Goal: Transaction & Acquisition: Purchase product/service

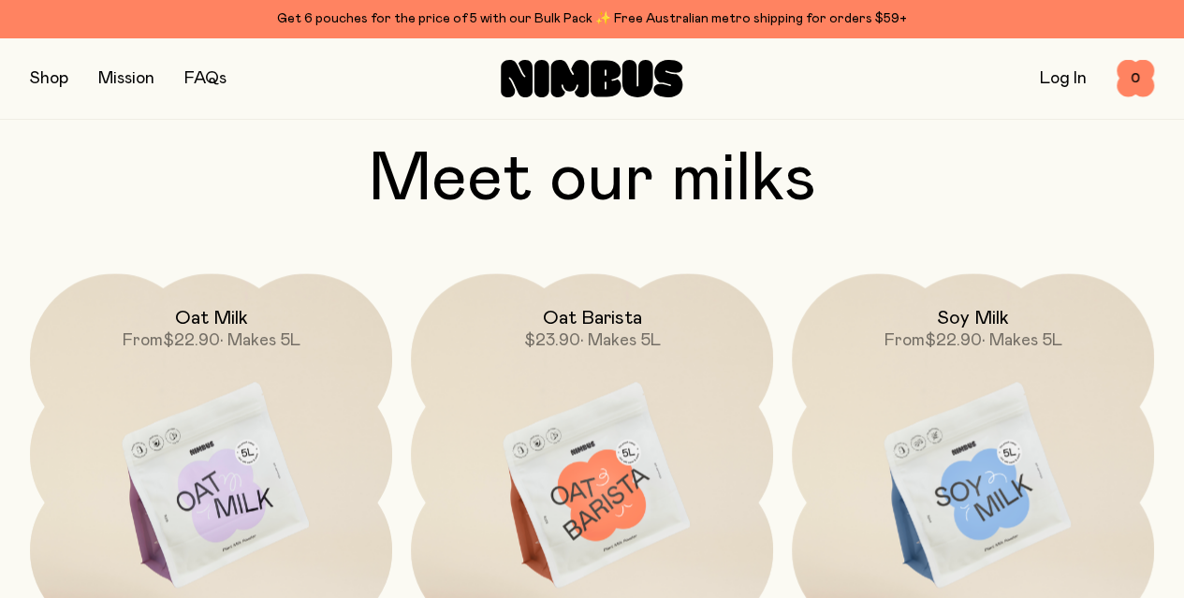
scroll to position [1324, 0]
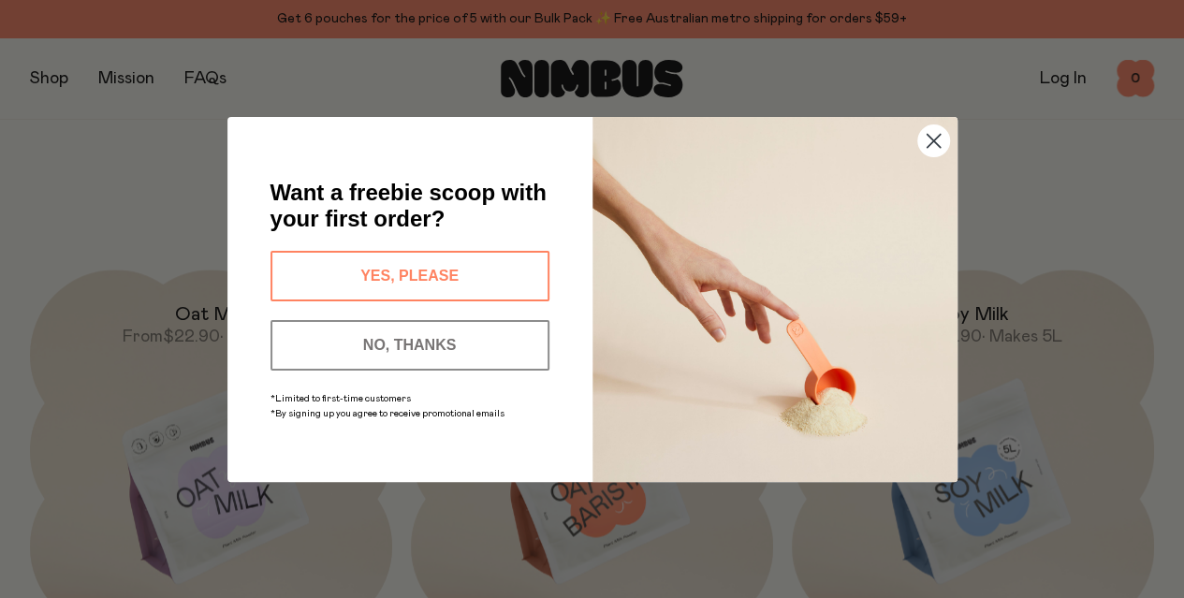
click at [456, 280] on button "YES, PLEASE" at bounding box center [409, 276] width 279 height 51
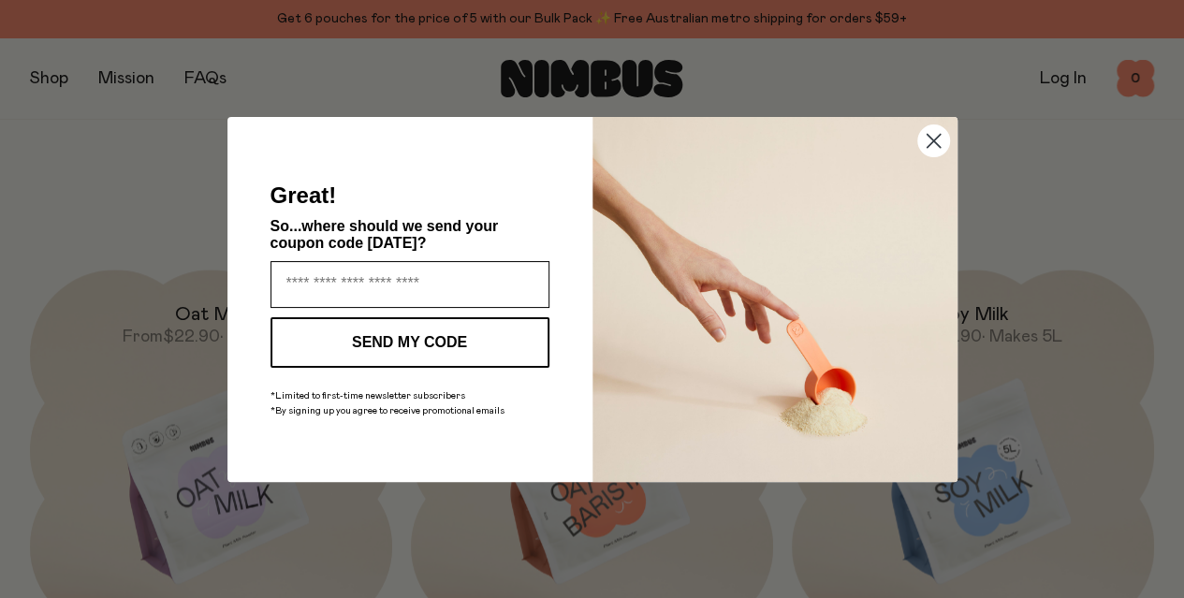
click at [456, 280] on input "Enter your email address" at bounding box center [409, 284] width 279 height 47
type input "**********"
click at [390, 348] on button "SEND MY CODE" at bounding box center [409, 342] width 279 height 51
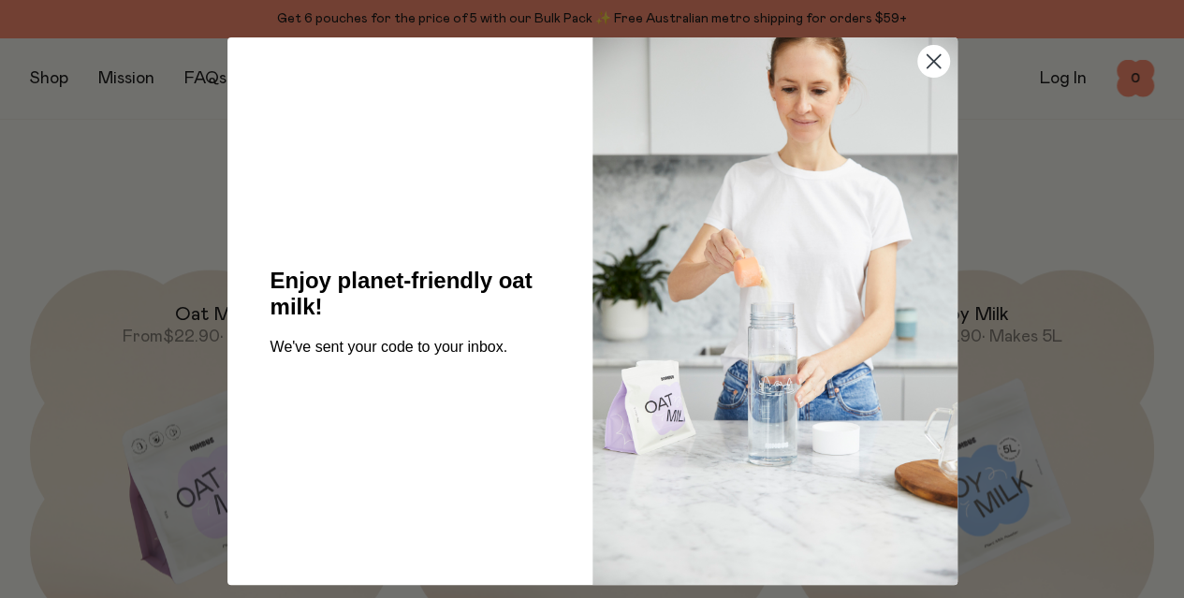
click at [923, 69] on circle "Close dialog" at bounding box center [932, 61] width 31 height 31
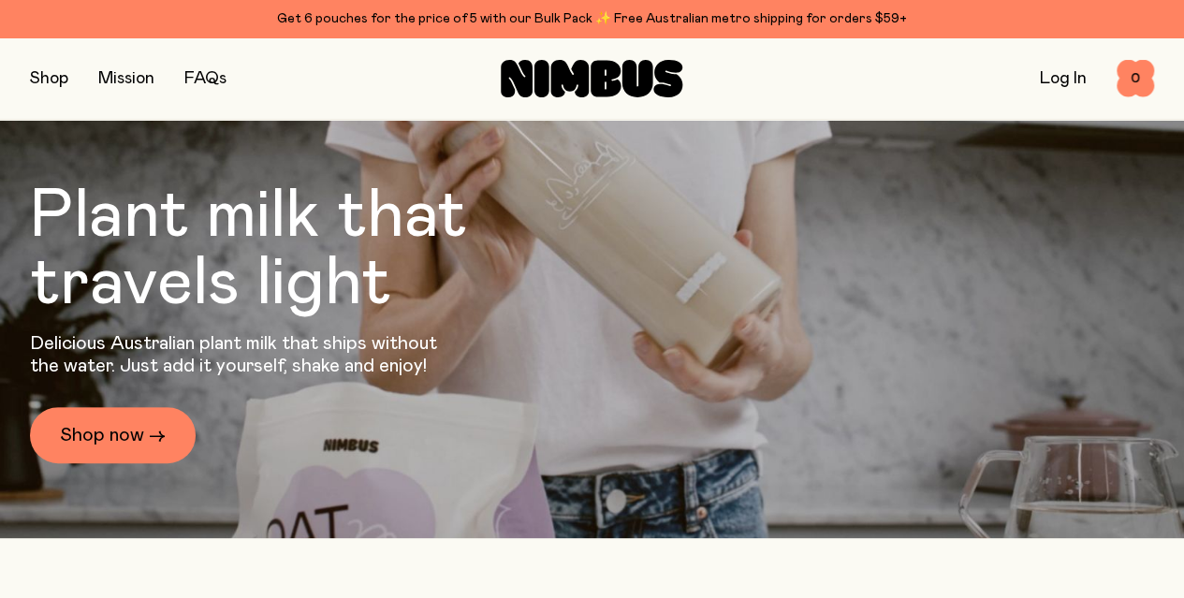
scroll to position [0, 0]
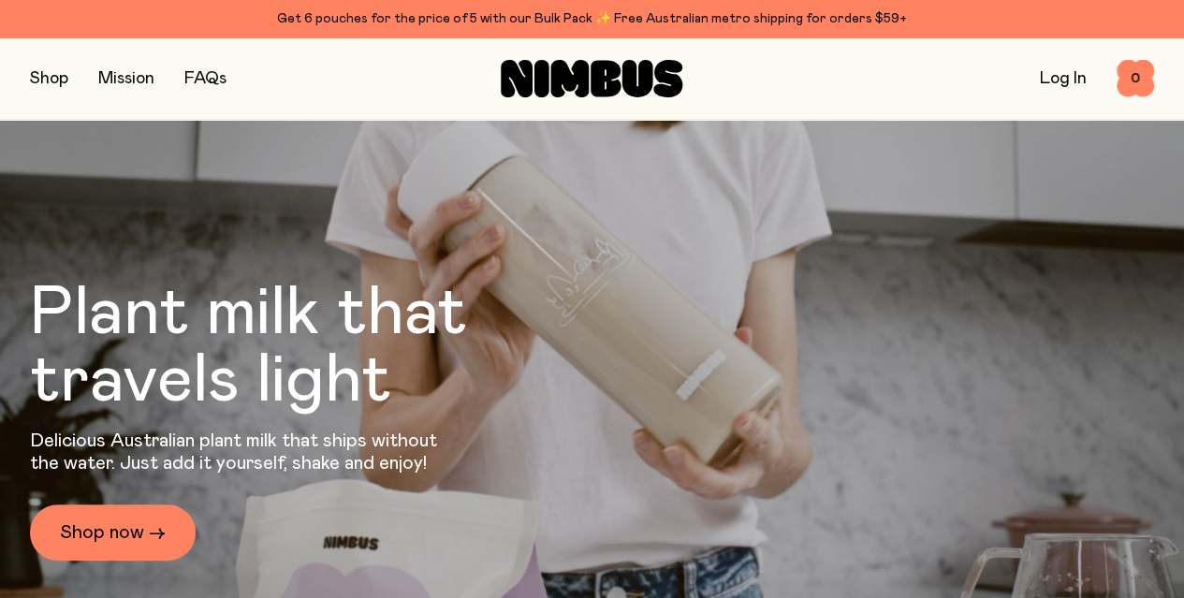
click at [206, 78] on link "FAQs" at bounding box center [205, 78] width 42 height 17
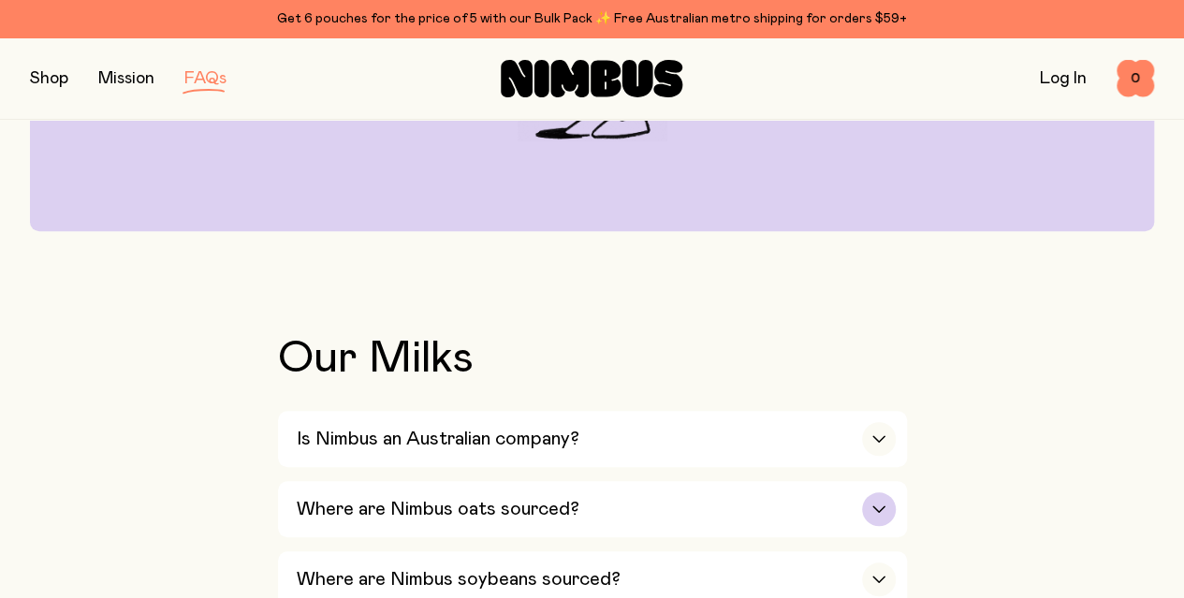
scroll to position [468, 0]
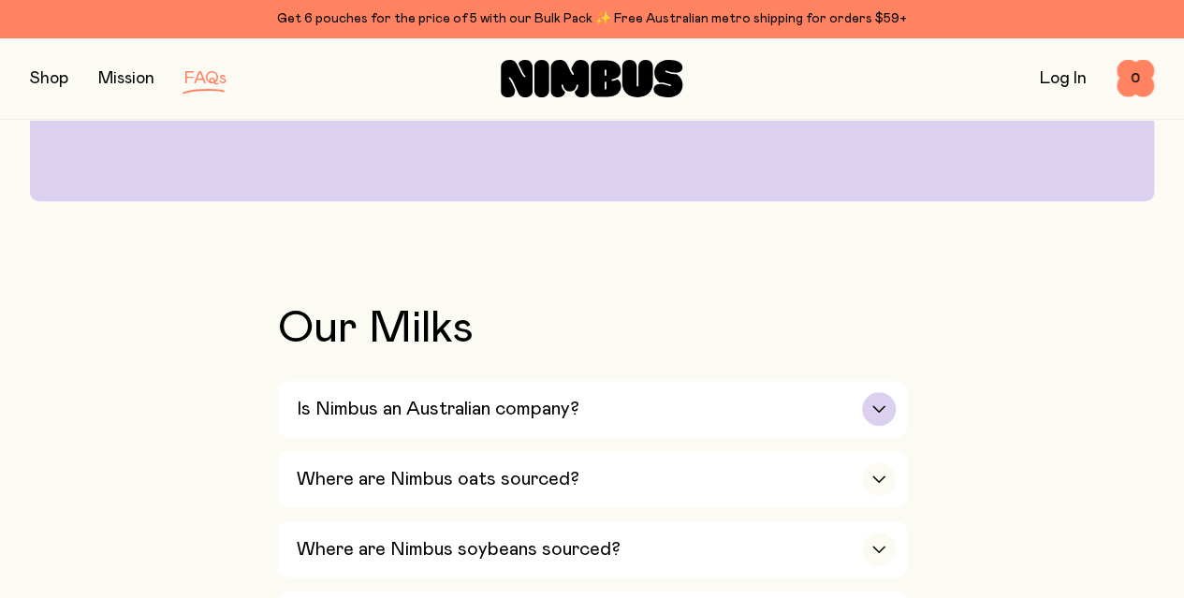
click at [809, 381] on div "Is Nimbus an Australian company?" at bounding box center [596, 409] width 599 height 56
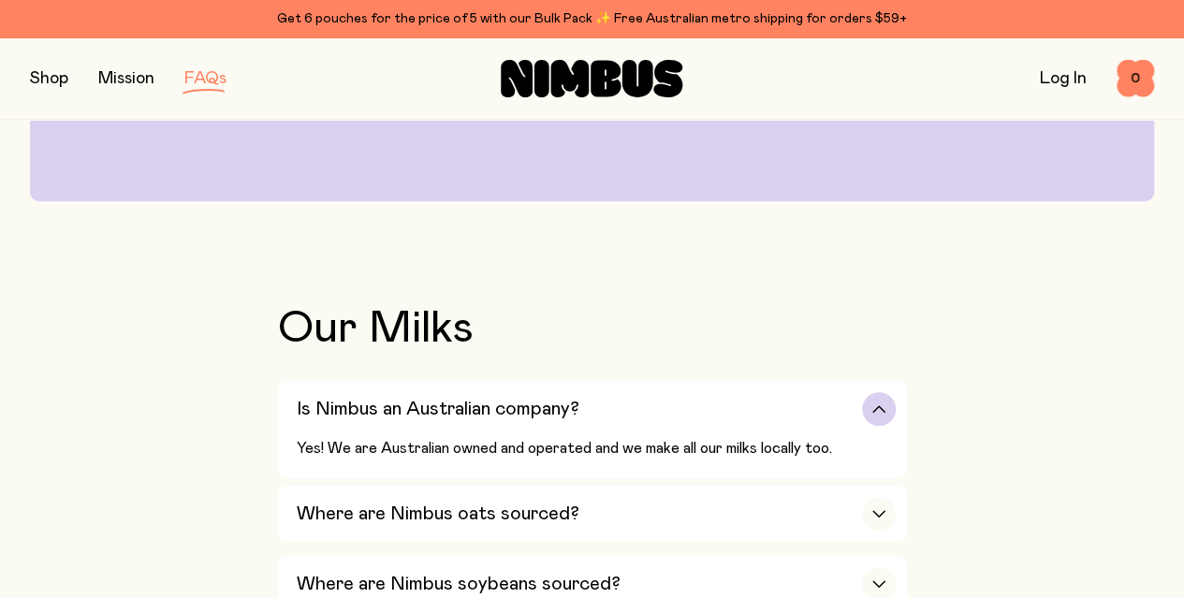
click at [884, 392] on div "button" at bounding box center [879, 409] width 34 height 34
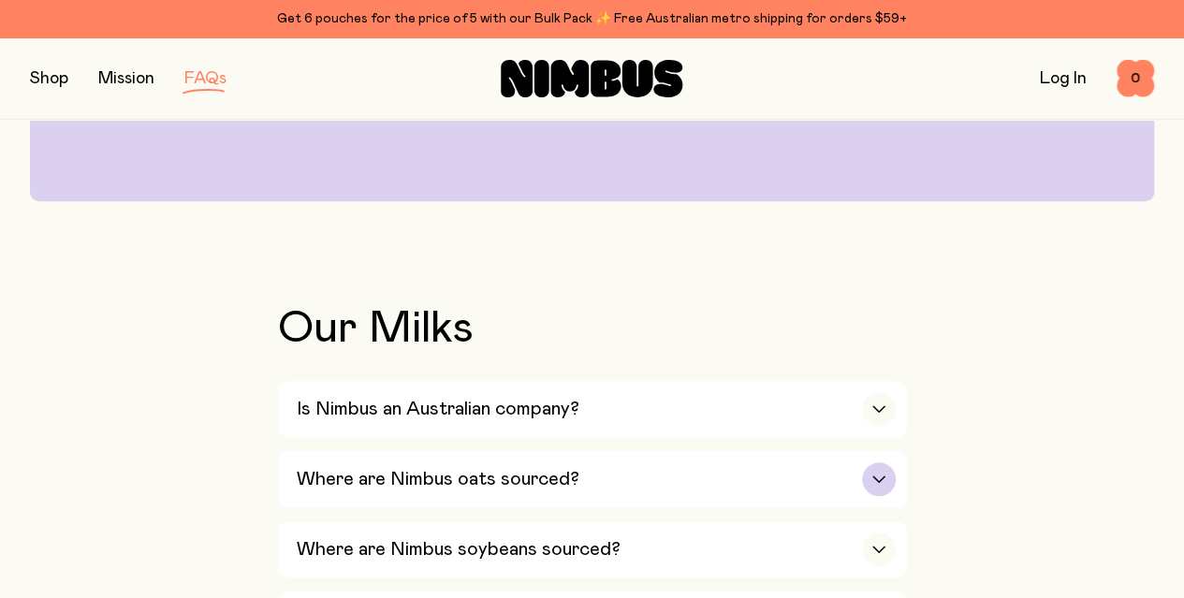
click at [874, 462] on div "button" at bounding box center [879, 479] width 34 height 34
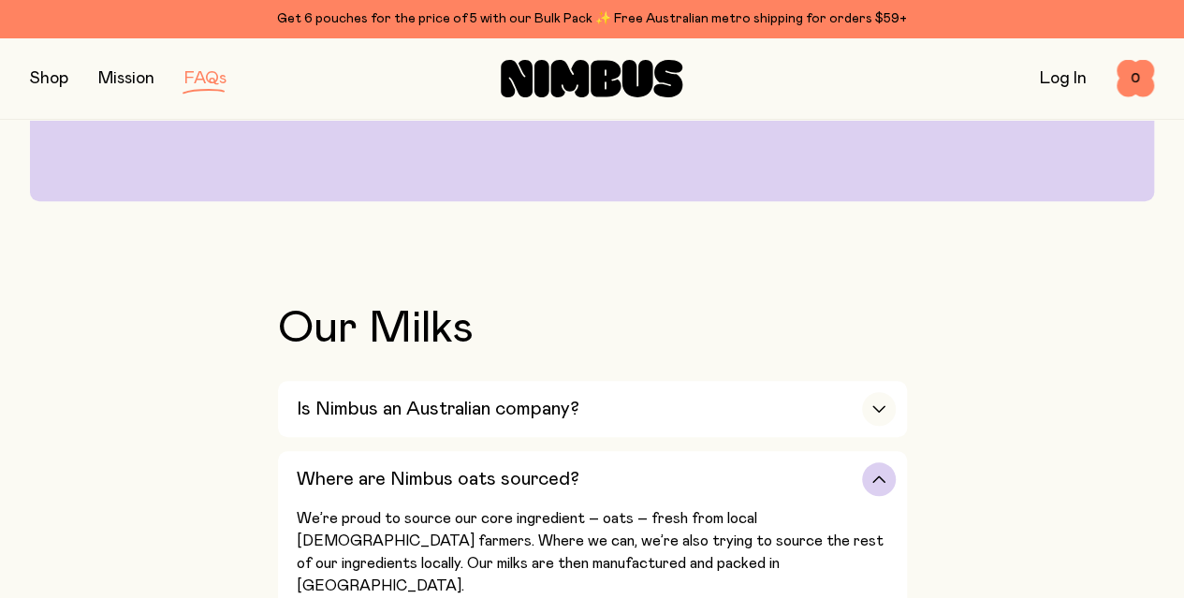
click at [874, 462] on div "button" at bounding box center [879, 479] width 34 height 34
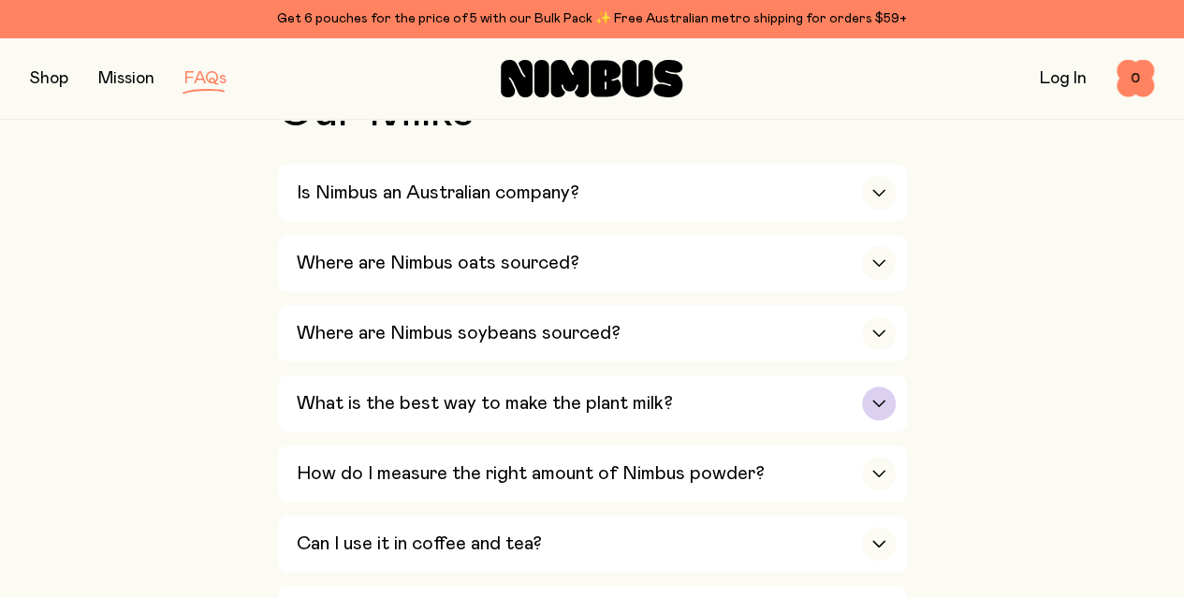
scroll to position [655, 0]
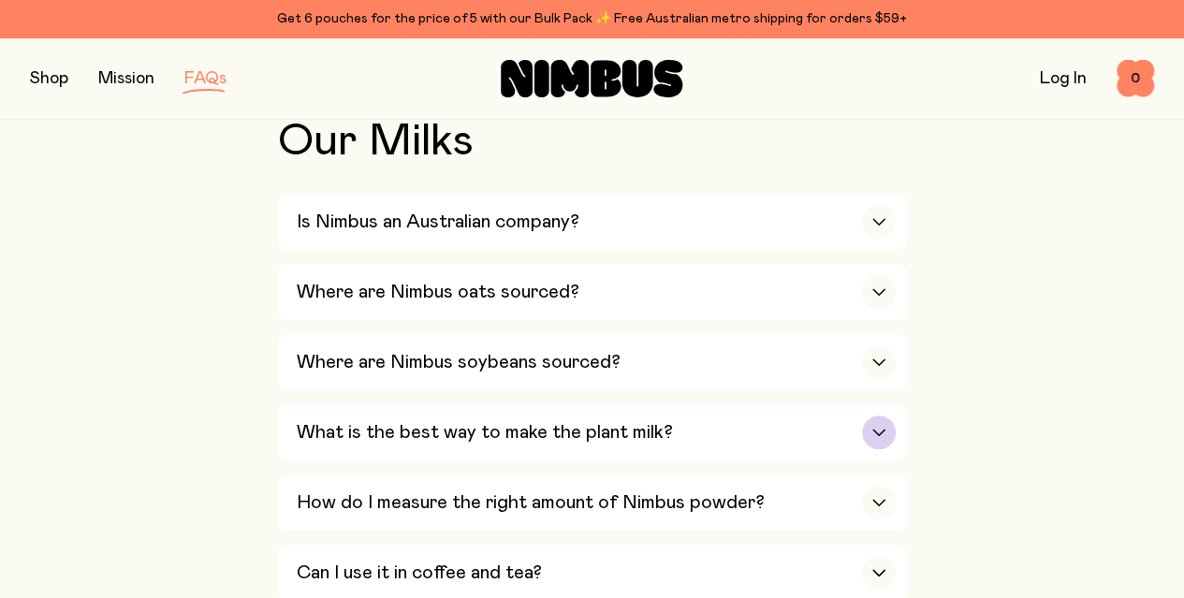
click at [850, 404] on div "What is the best way to make the plant milk?" at bounding box center [596, 432] width 599 height 56
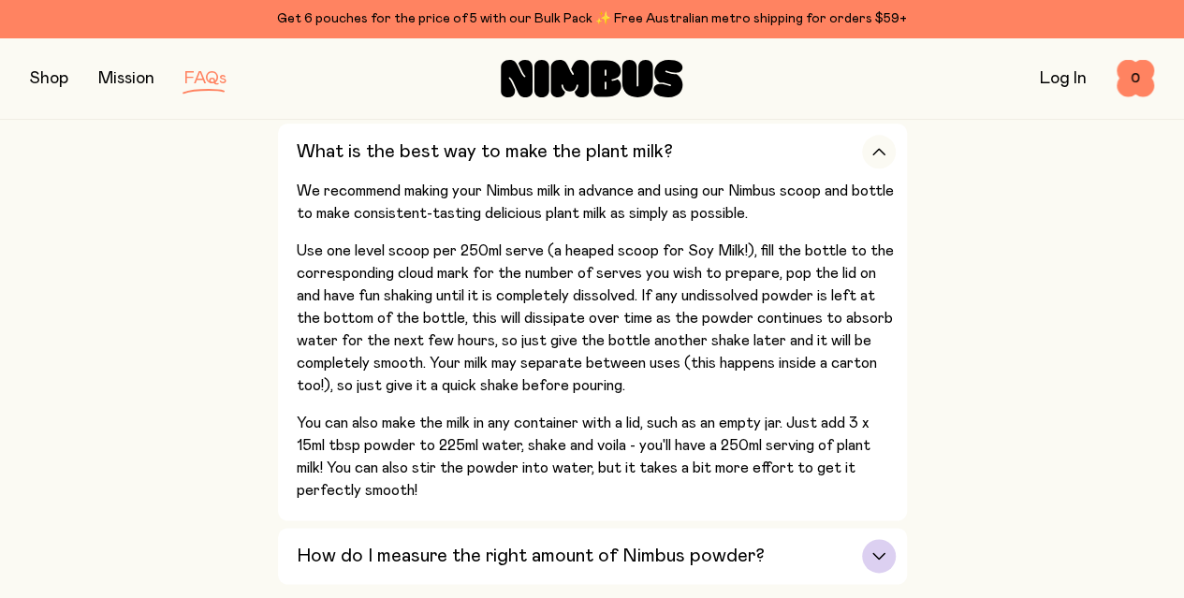
scroll to position [1123, 0]
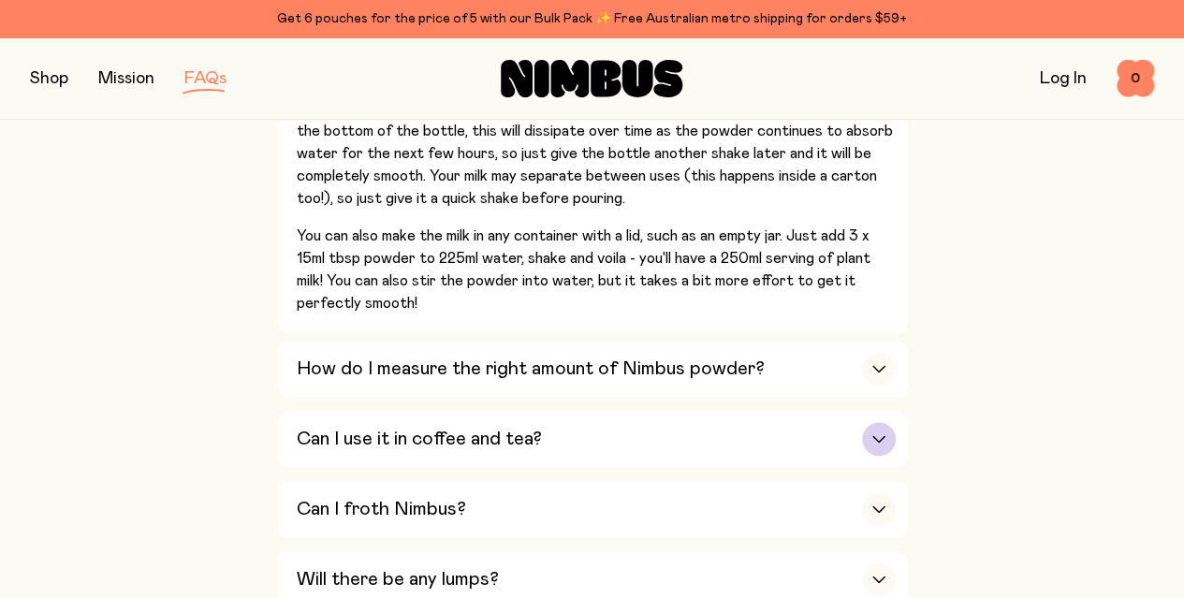
click at [874, 422] on div "button" at bounding box center [879, 439] width 34 height 34
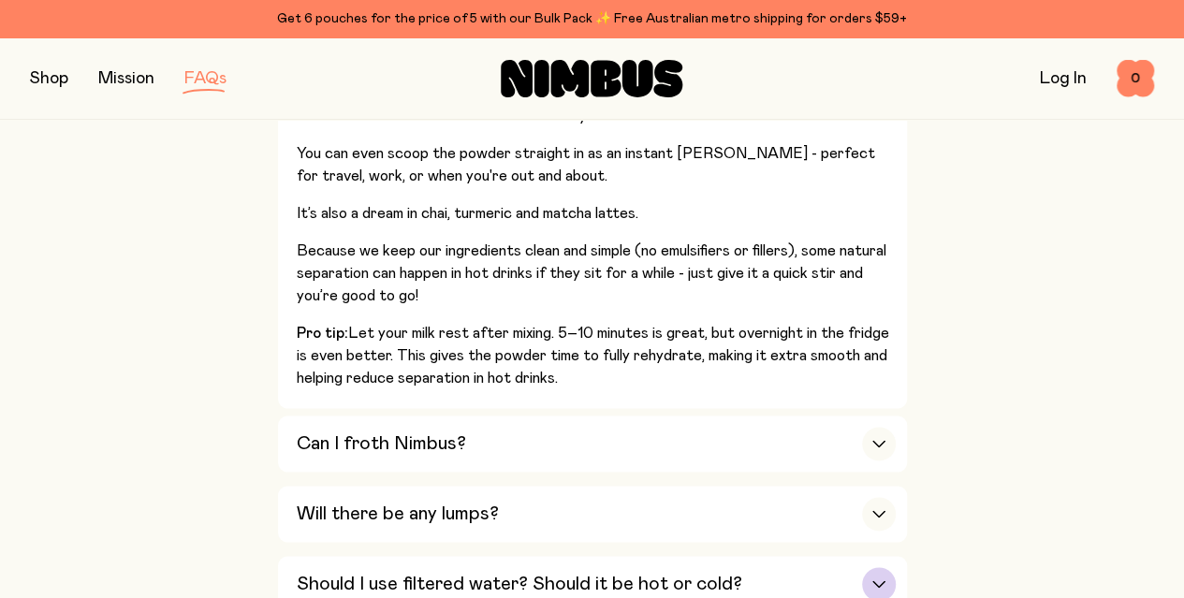
scroll to position [1217, 0]
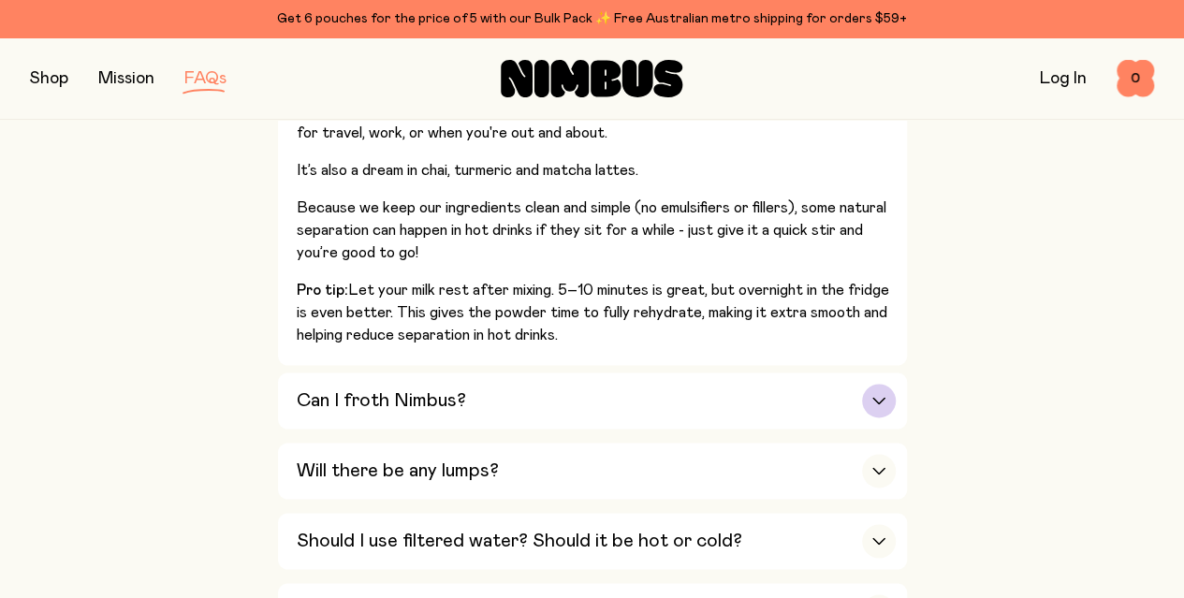
click at [771, 373] on div "Can I froth Nimbus?" at bounding box center [596, 401] width 599 height 56
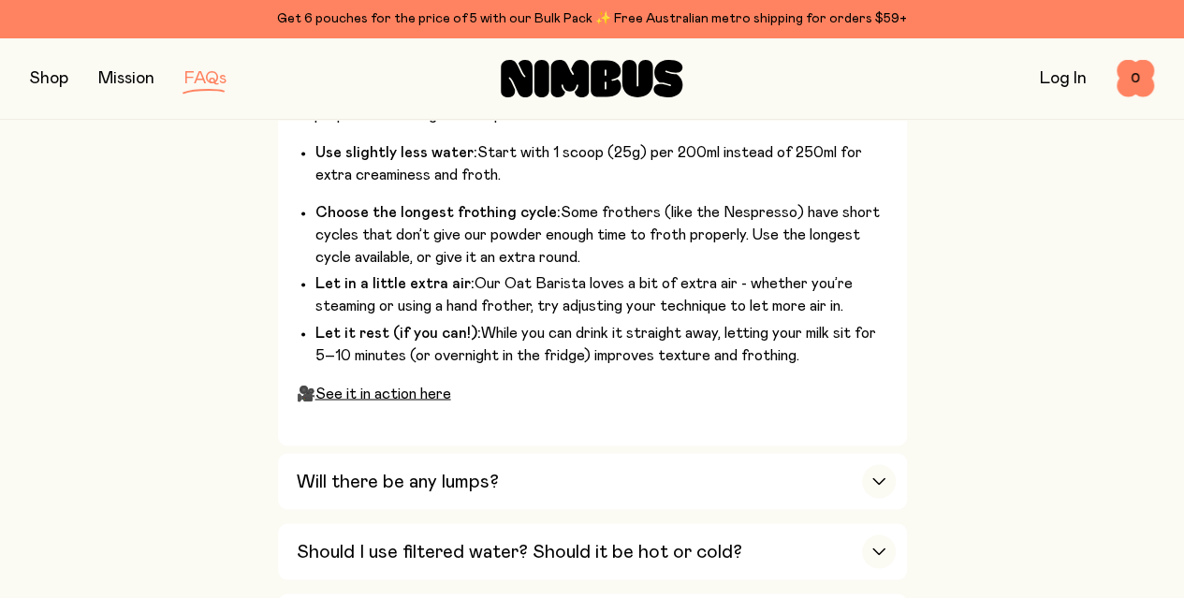
scroll to position [1404, 0]
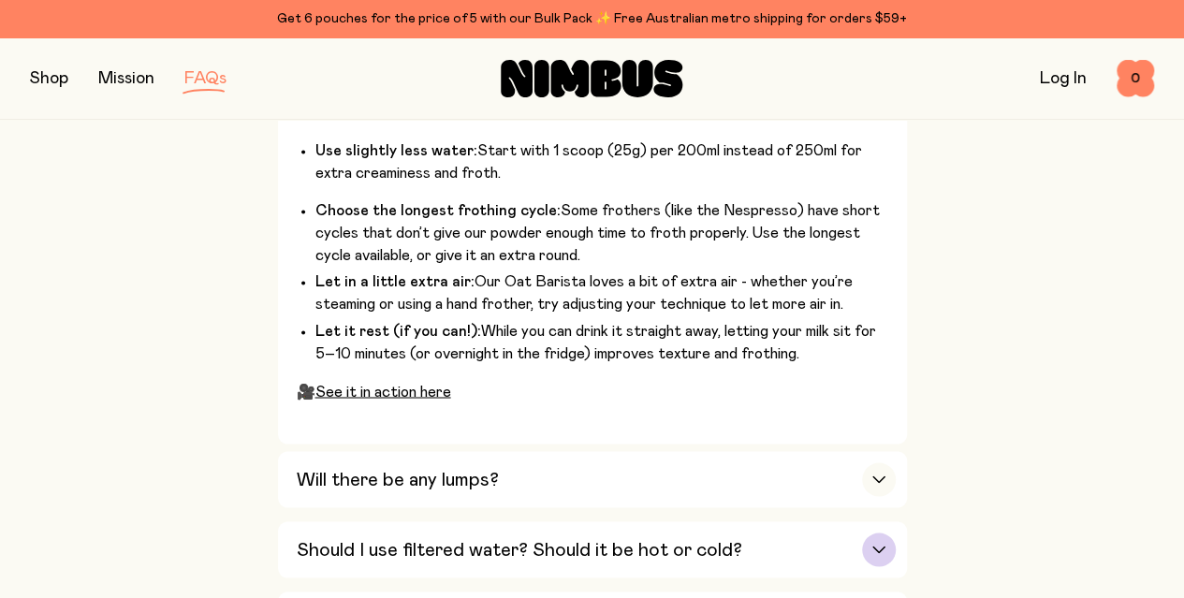
click at [622, 538] on h3 "Should I use filtered water? Should it be hot or cold?" at bounding box center [520, 549] width 446 height 22
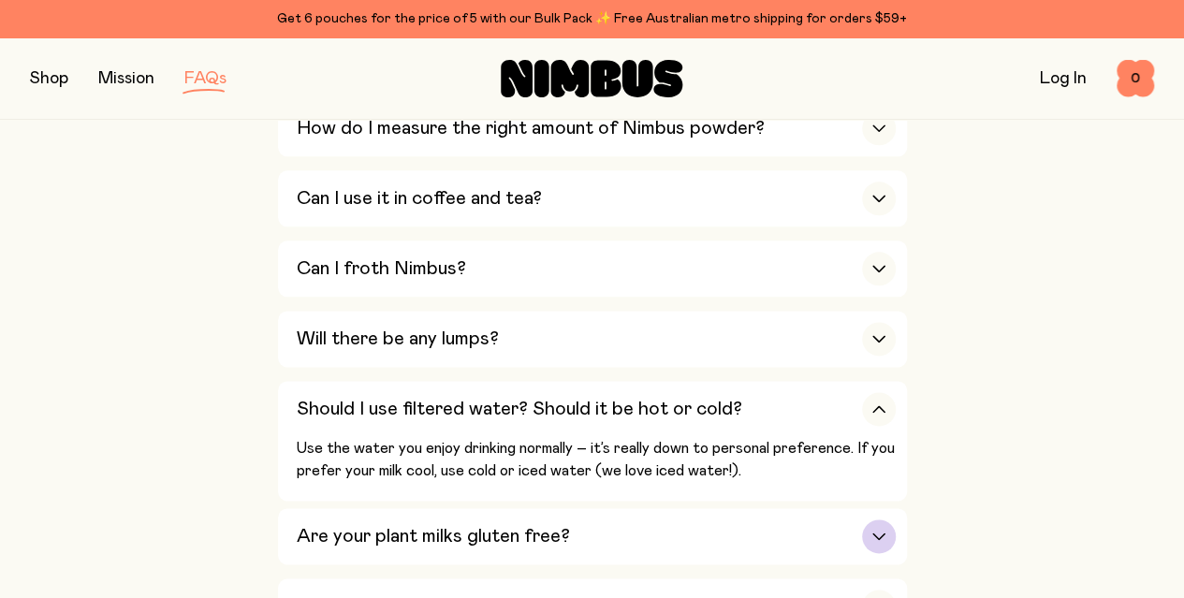
scroll to position [842, 0]
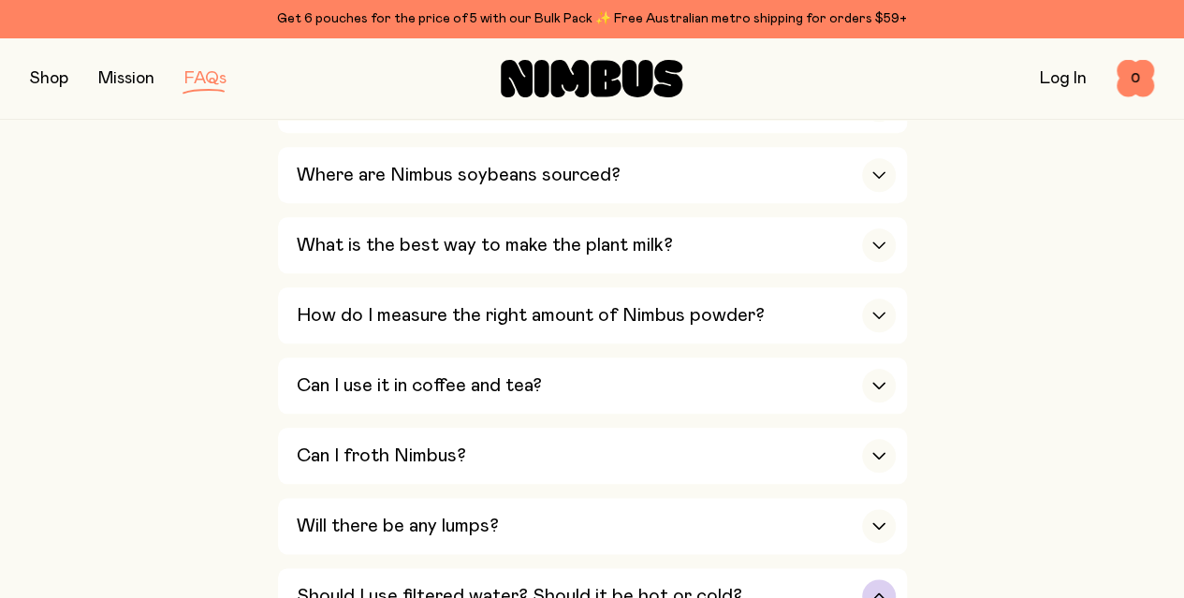
click at [657, 585] on h3 "Should I use filtered water? Should it be hot or cold?" at bounding box center [520, 596] width 446 height 22
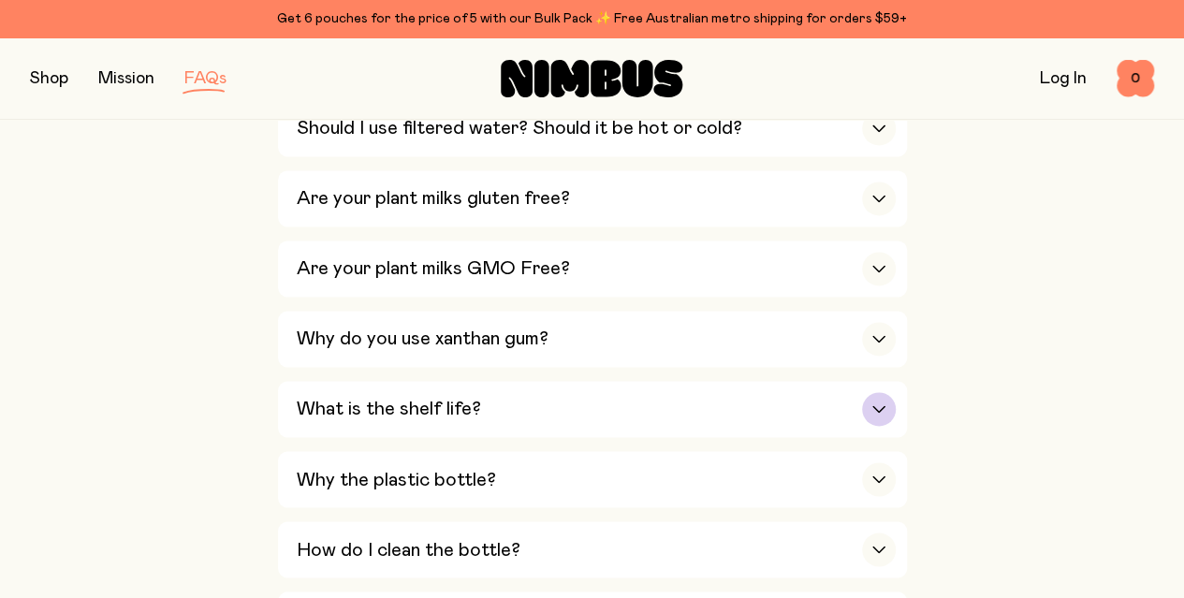
scroll to position [1217, 0]
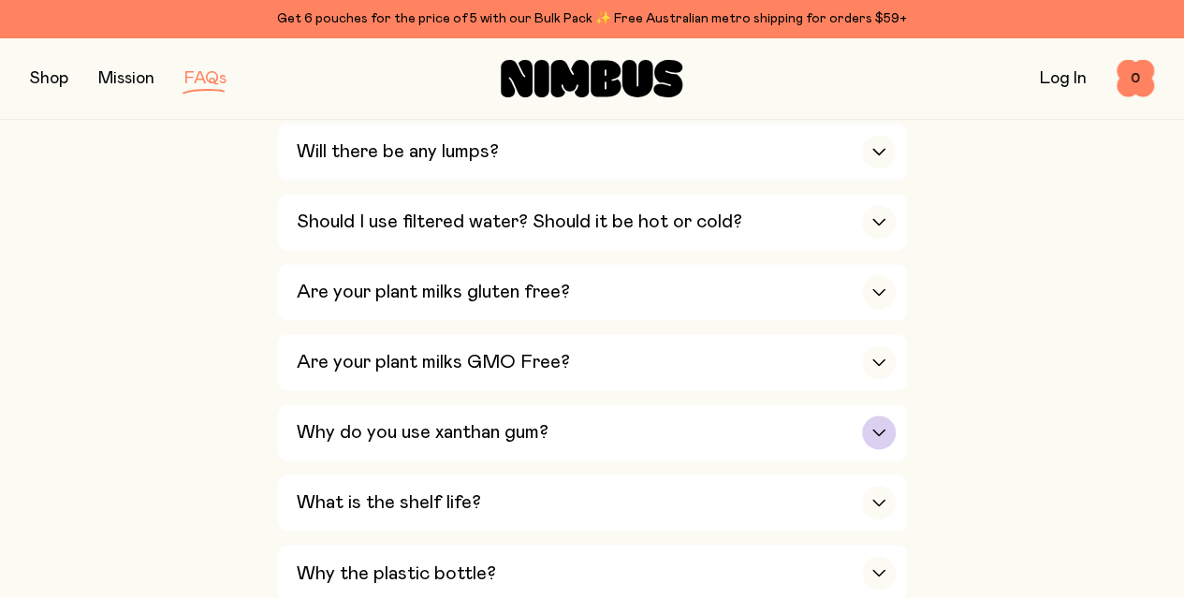
click at [663, 404] on div "Why do you use xanthan gum?" at bounding box center [596, 432] width 599 height 56
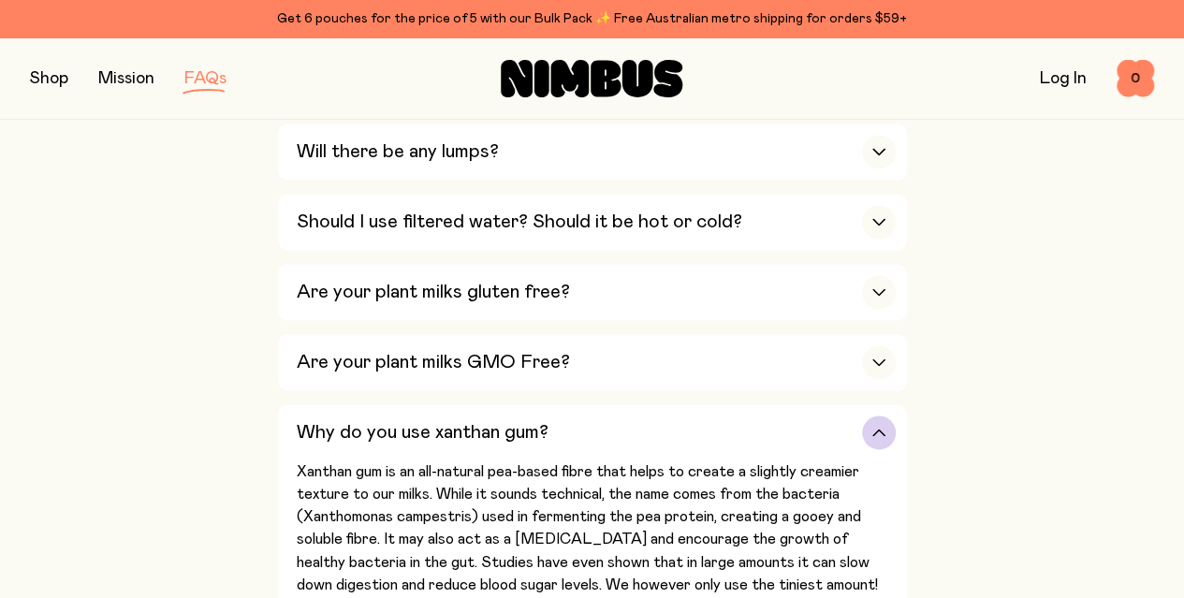
click at [460, 421] on h3 "Why do you use xanthan gum?" at bounding box center [423, 432] width 252 height 22
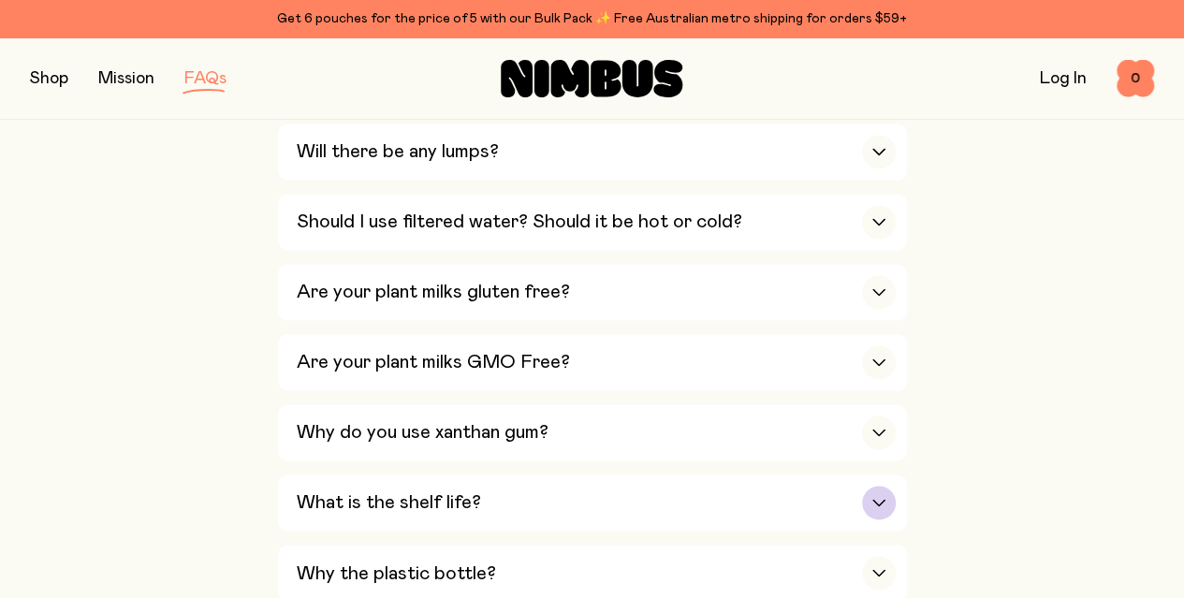
click at [464, 475] on div "What is the shelf life?" at bounding box center [596, 503] width 599 height 56
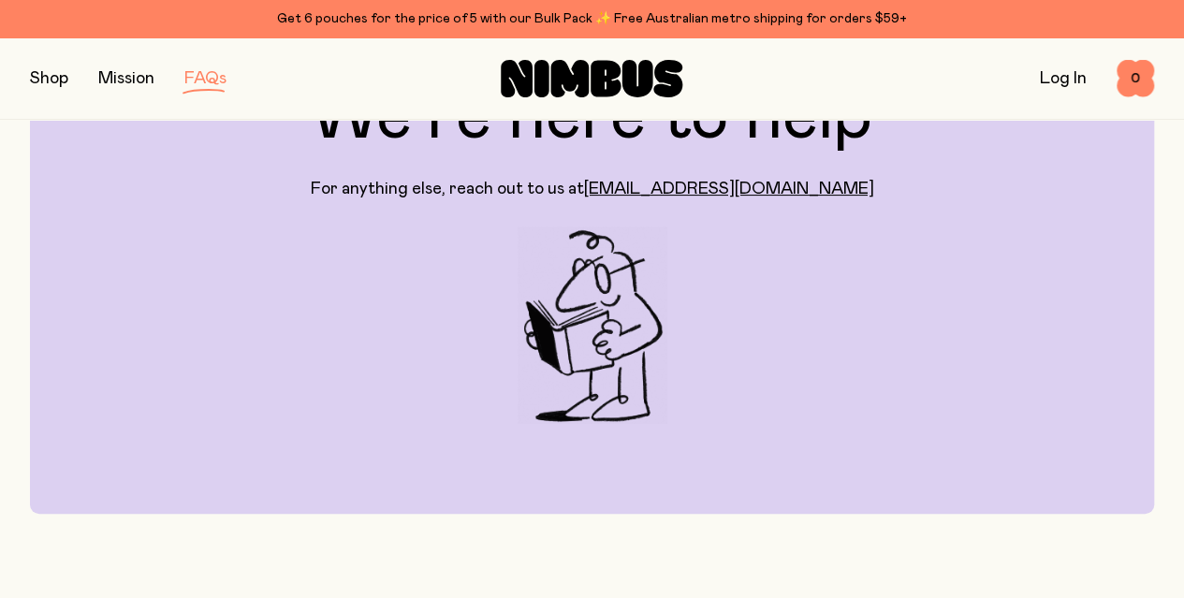
scroll to position [0, 0]
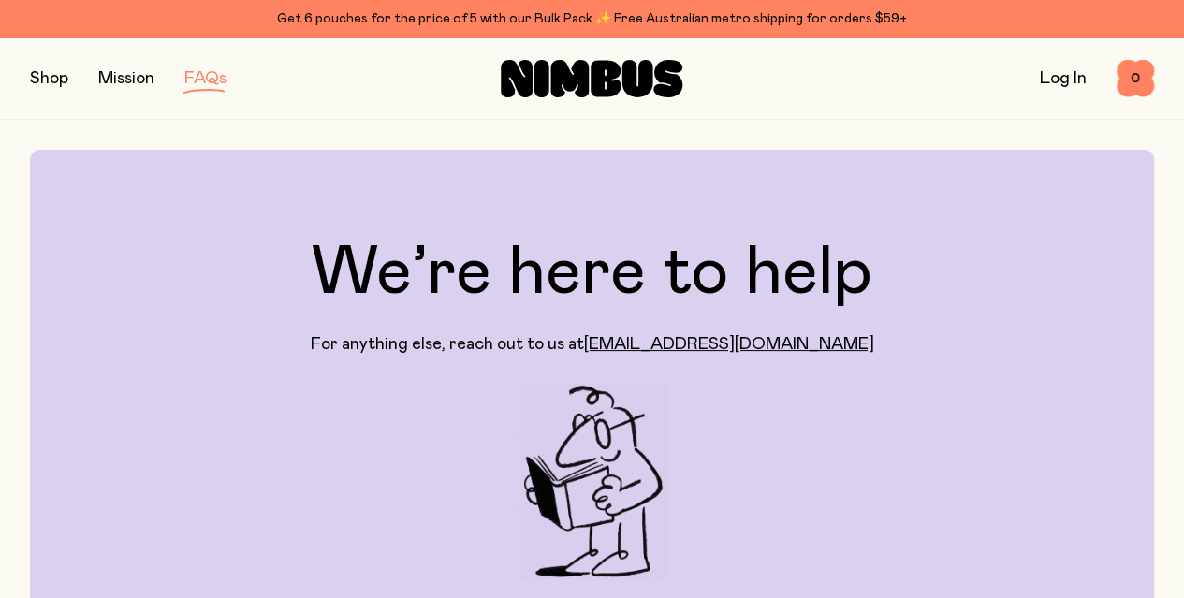
click at [1045, 82] on link "Log In" at bounding box center [1063, 78] width 47 height 17
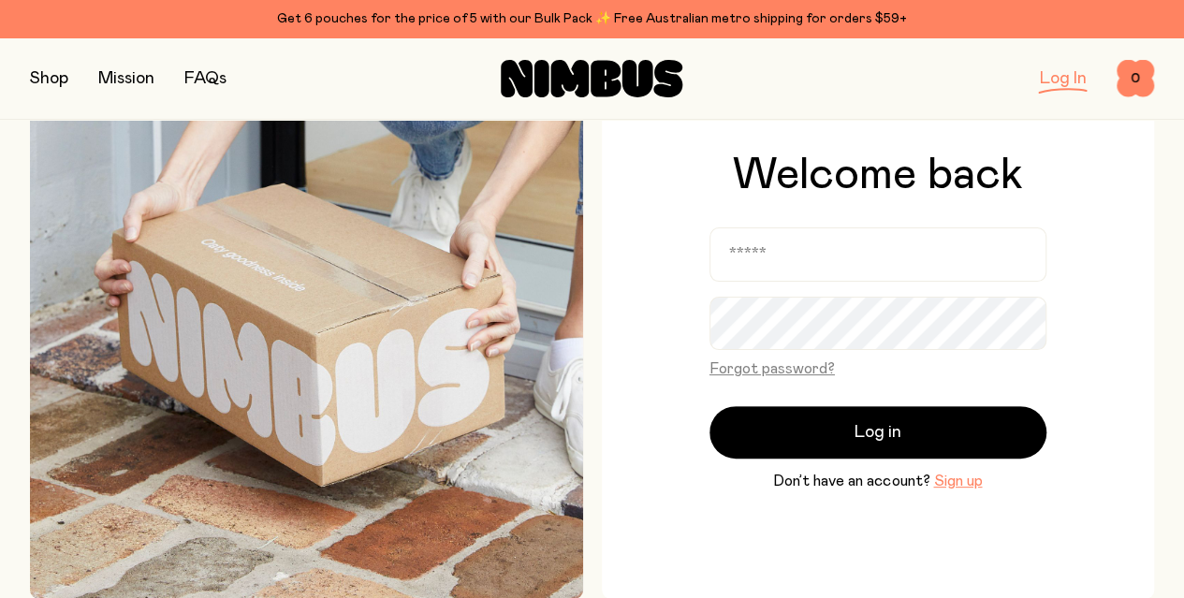
scroll to position [281, 0]
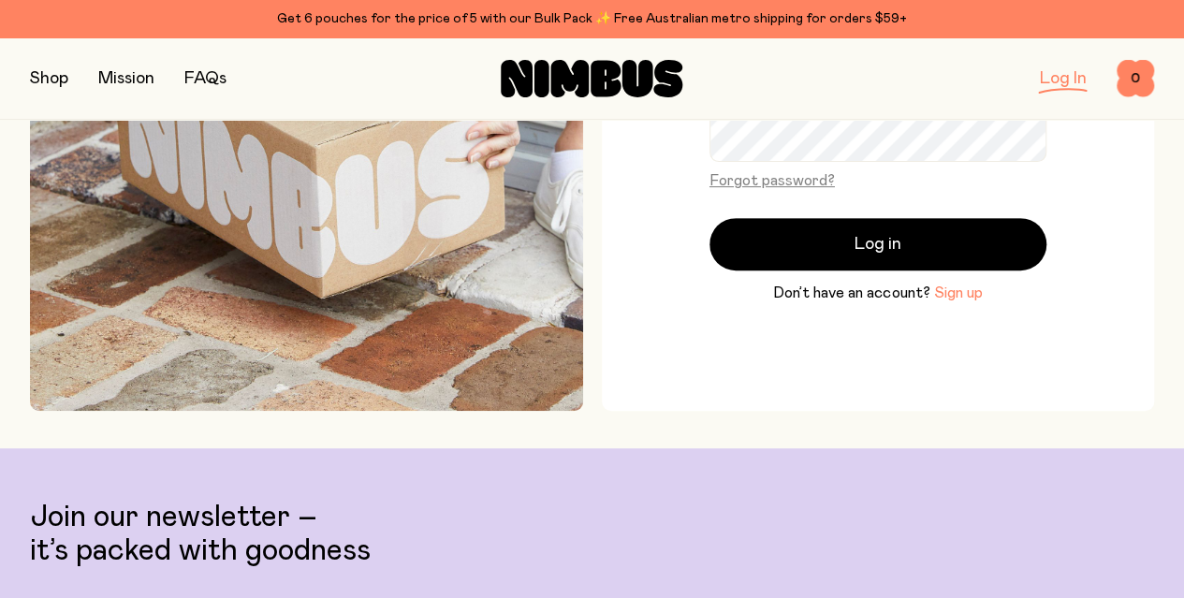
click at [955, 295] on button "Sign up" at bounding box center [957, 293] width 49 height 22
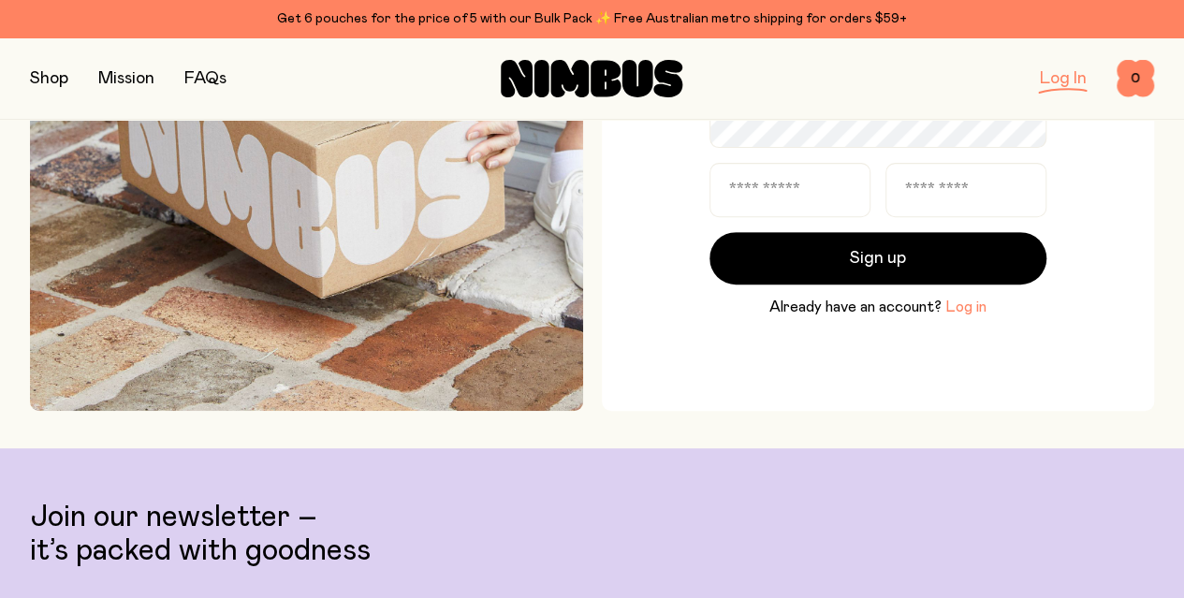
click at [965, 310] on button "Log in" at bounding box center [965, 307] width 41 height 22
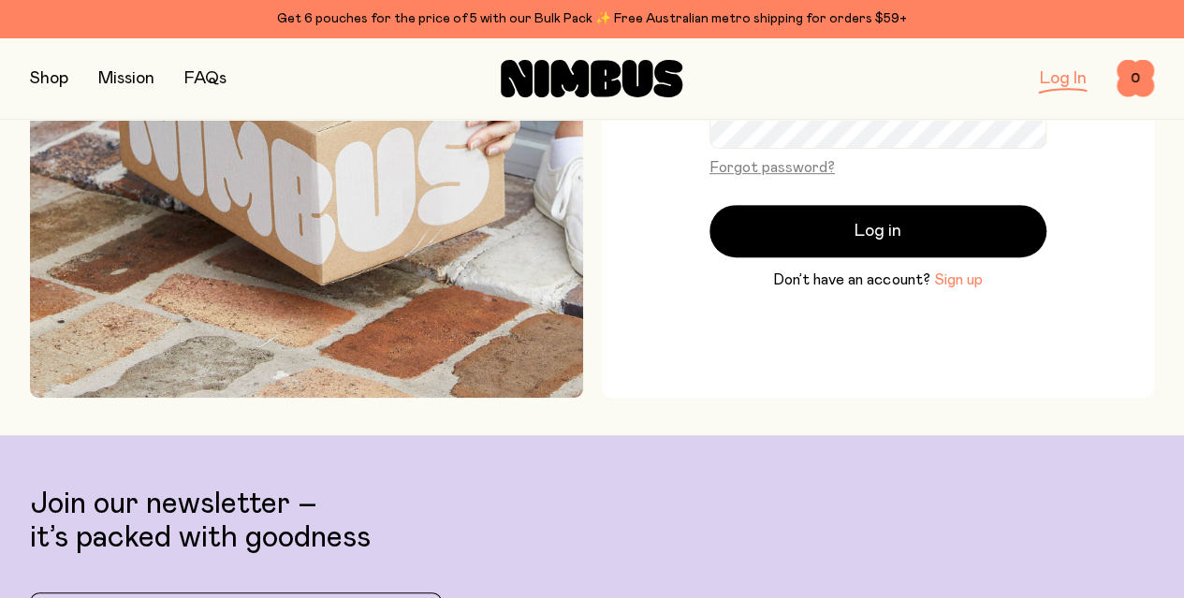
click at [961, 279] on button "Sign up" at bounding box center [957, 280] width 49 height 22
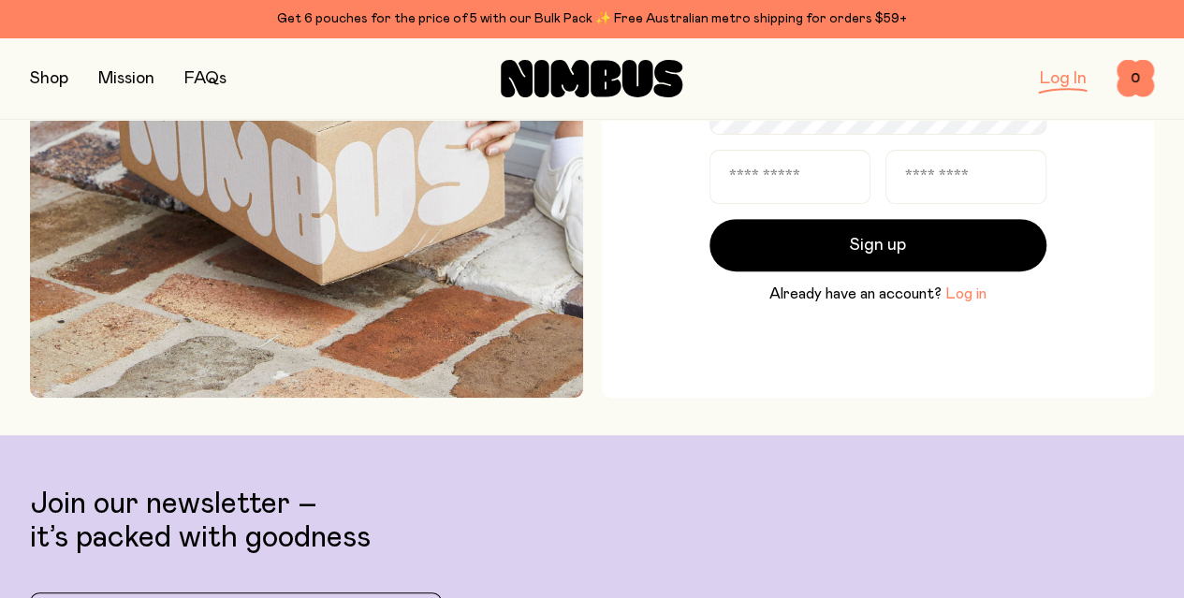
click at [960, 300] on button "Log in" at bounding box center [965, 294] width 41 height 22
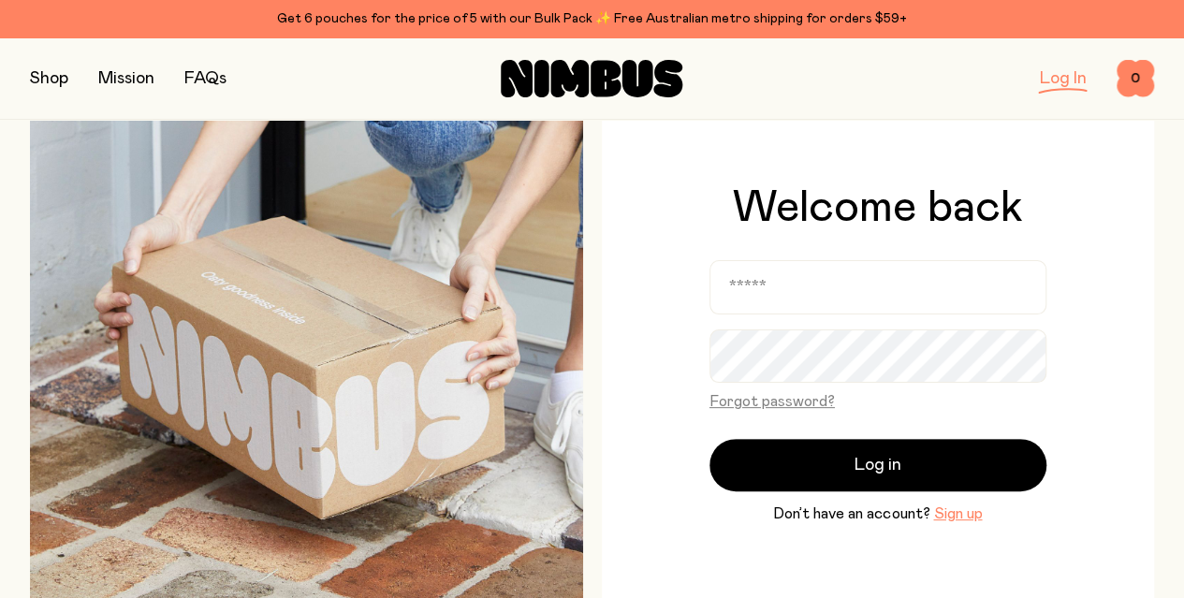
scroll to position [0, 0]
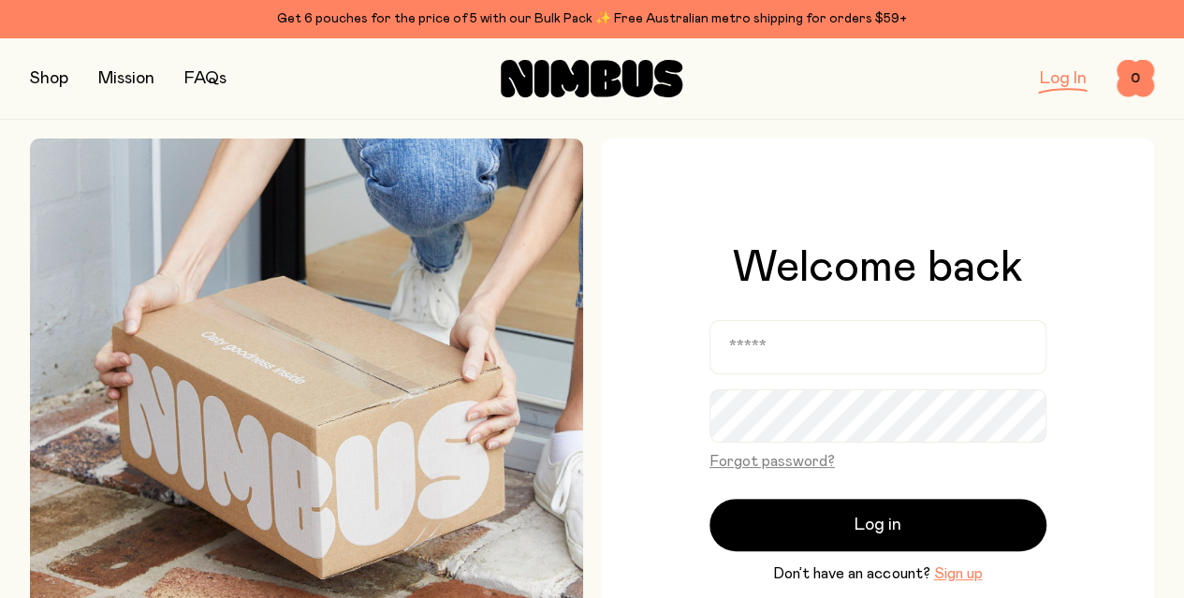
click at [1044, 63] on div "Log In 0 0" at bounding box center [967, 78] width 374 height 37
click at [1050, 78] on link "Log In" at bounding box center [1063, 78] width 47 height 17
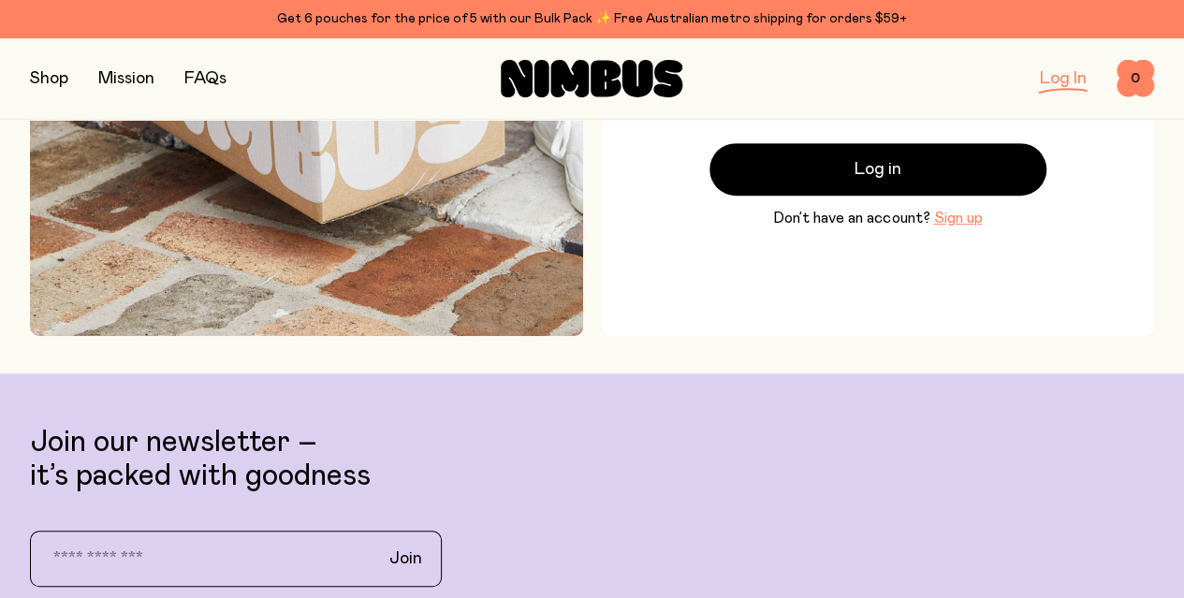
scroll to position [374, 0]
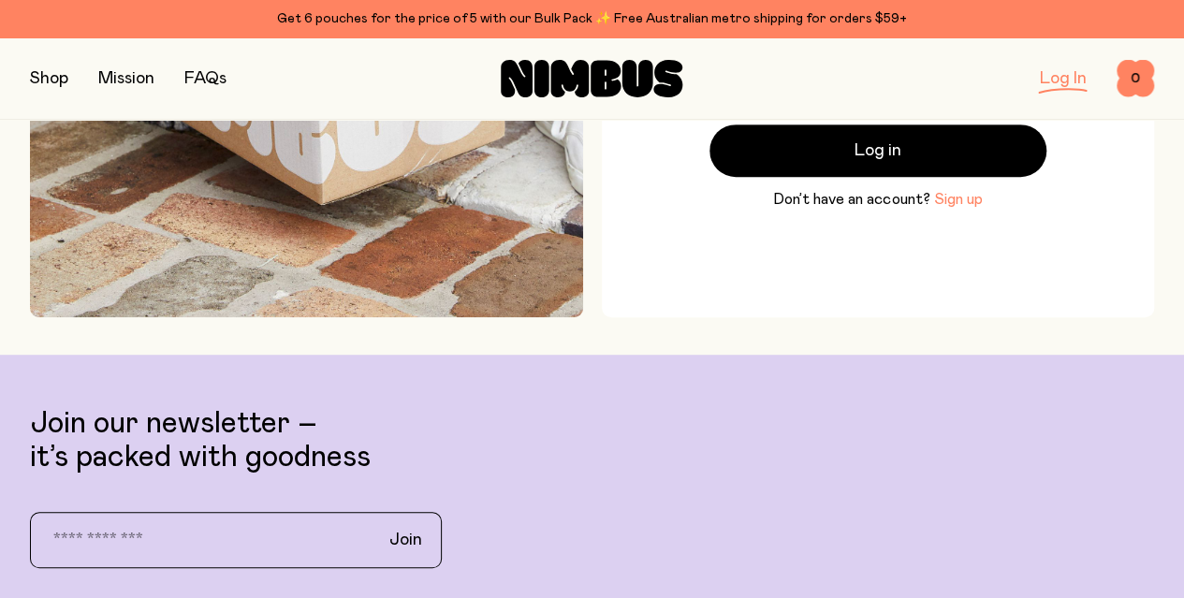
click at [958, 201] on button "Sign up" at bounding box center [957, 199] width 49 height 22
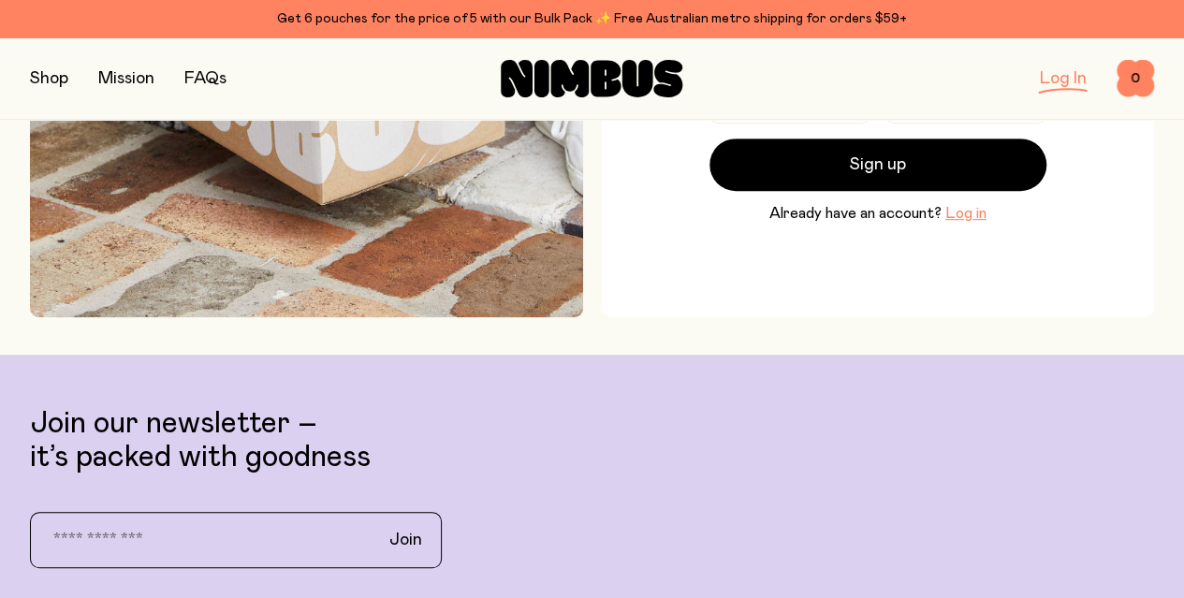
scroll to position [94, 0]
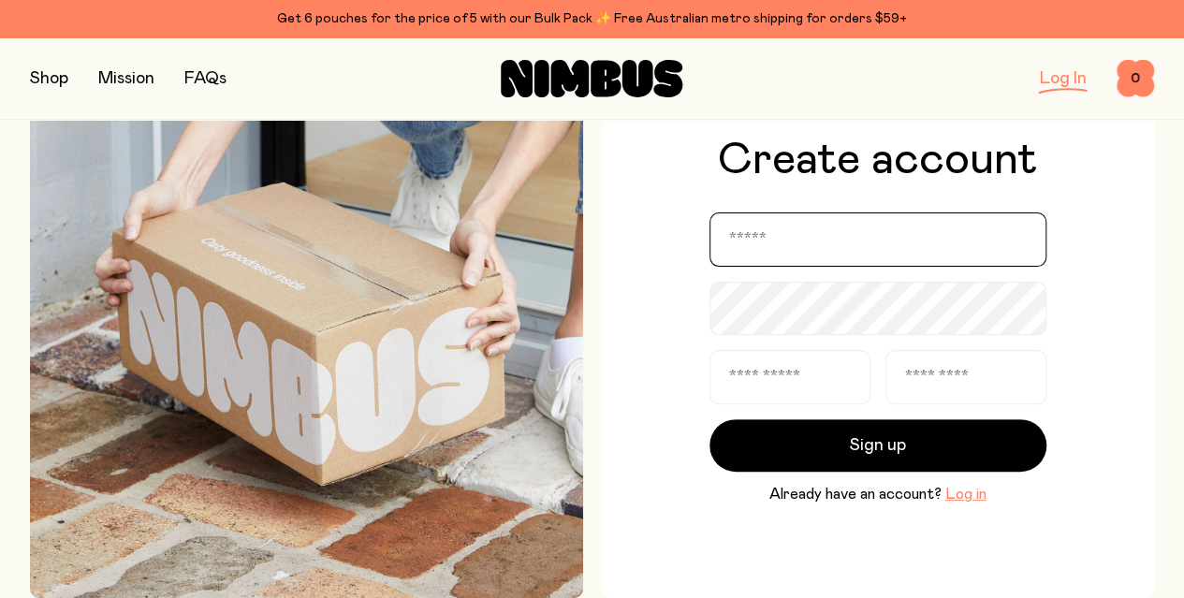
click at [880, 237] on input "email" at bounding box center [877, 239] width 337 height 54
type input "**********"
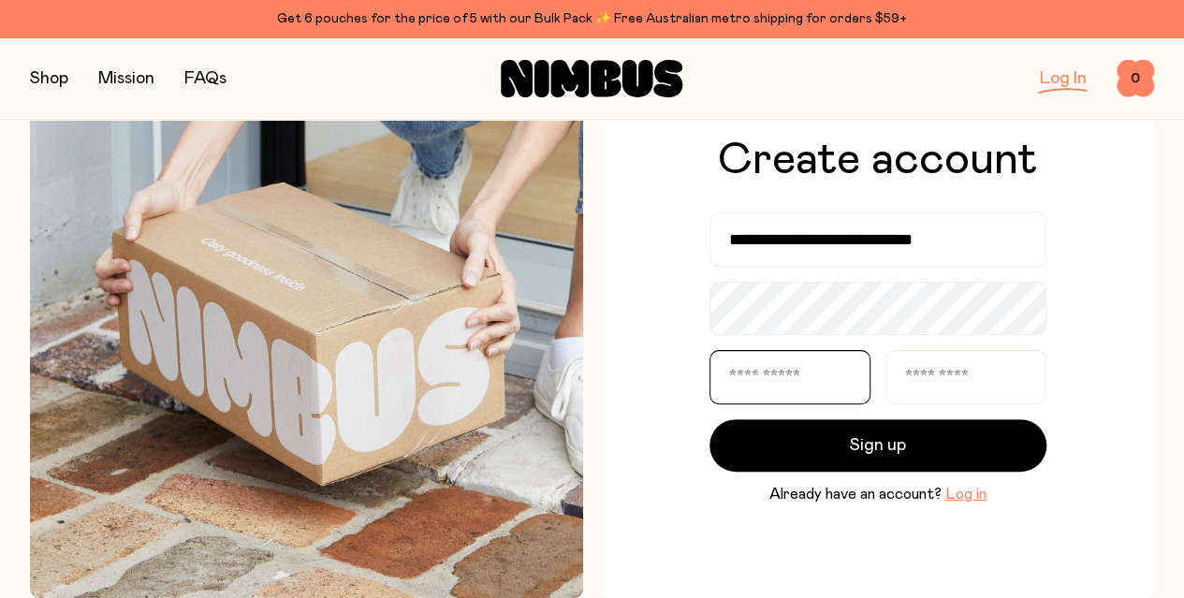
click at [814, 362] on input "text" at bounding box center [789, 377] width 161 height 54
type input "********"
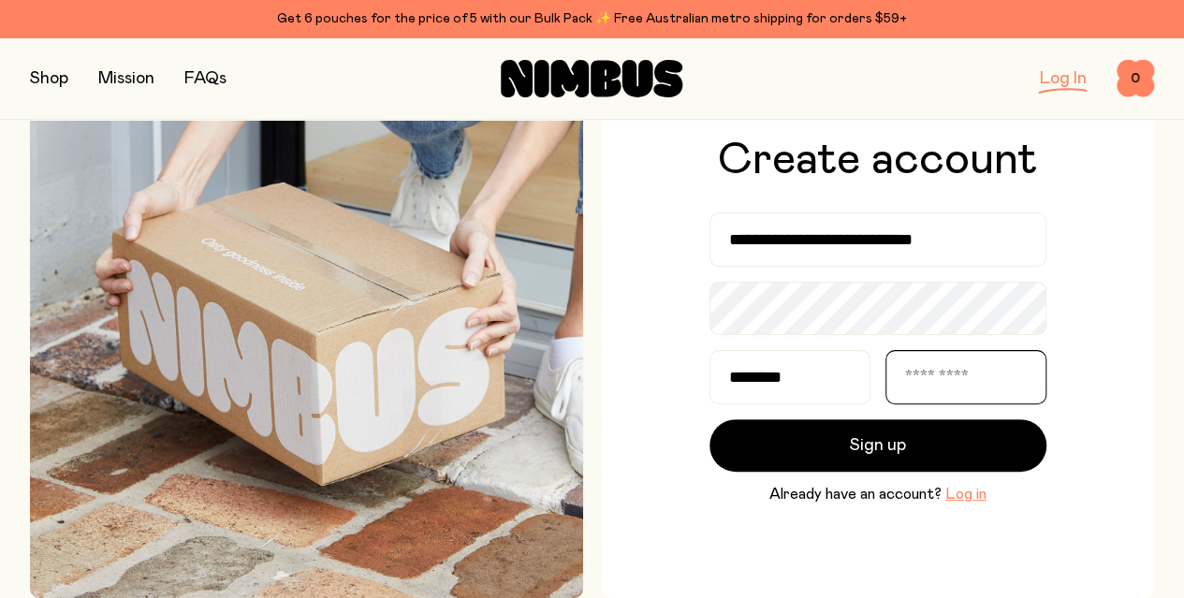
click at [925, 383] on input "text" at bounding box center [965, 377] width 161 height 54
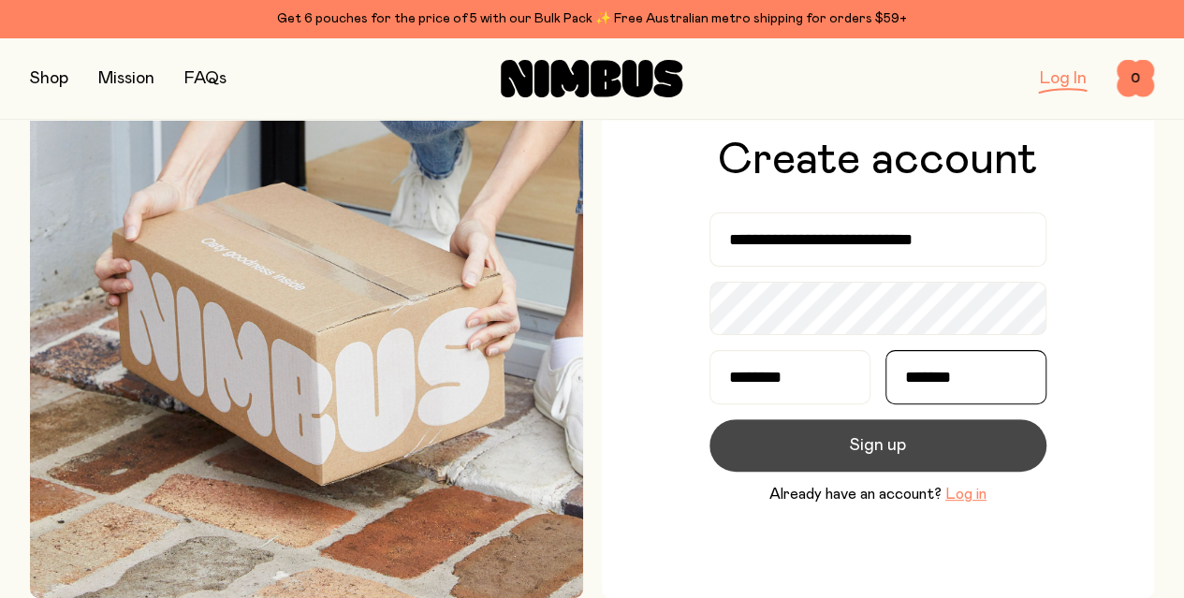
type input "*******"
click at [934, 434] on button "Sign up" at bounding box center [877, 445] width 337 height 52
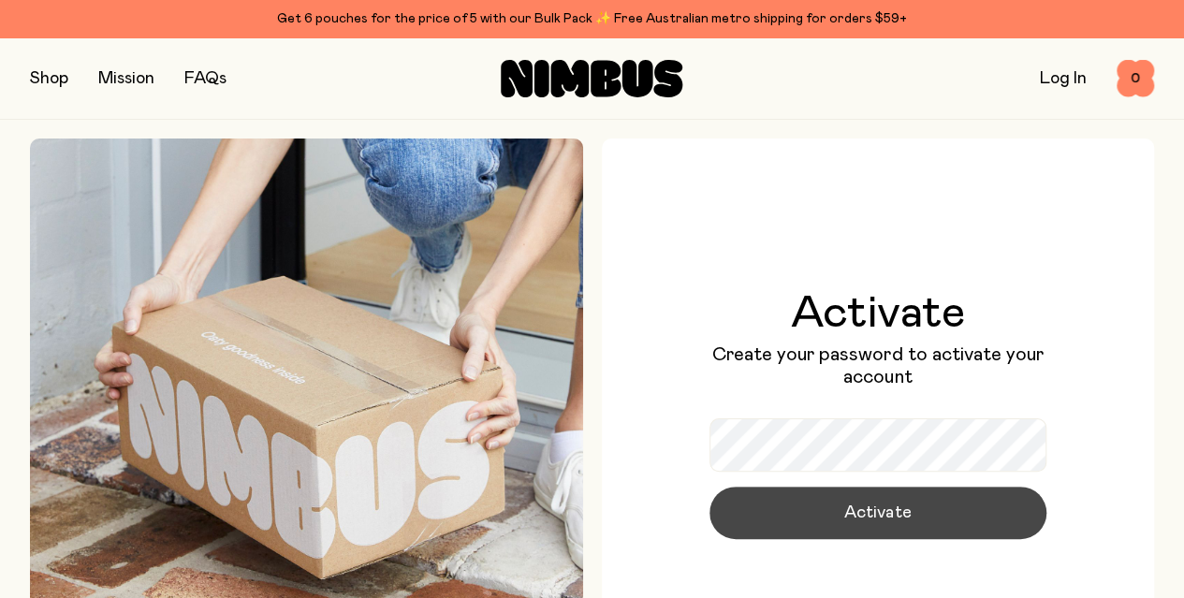
click at [782, 523] on button "Activate" at bounding box center [877, 513] width 337 height 52
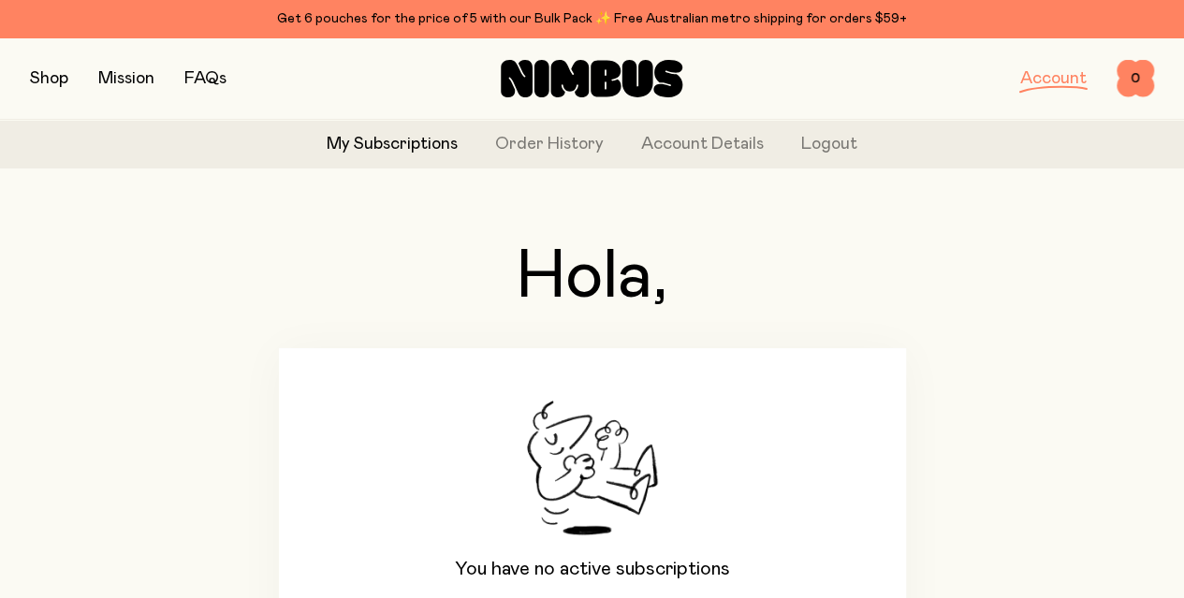
click at [62, 77] on button "button" at bounding box center [49, 79] width 38 height 26
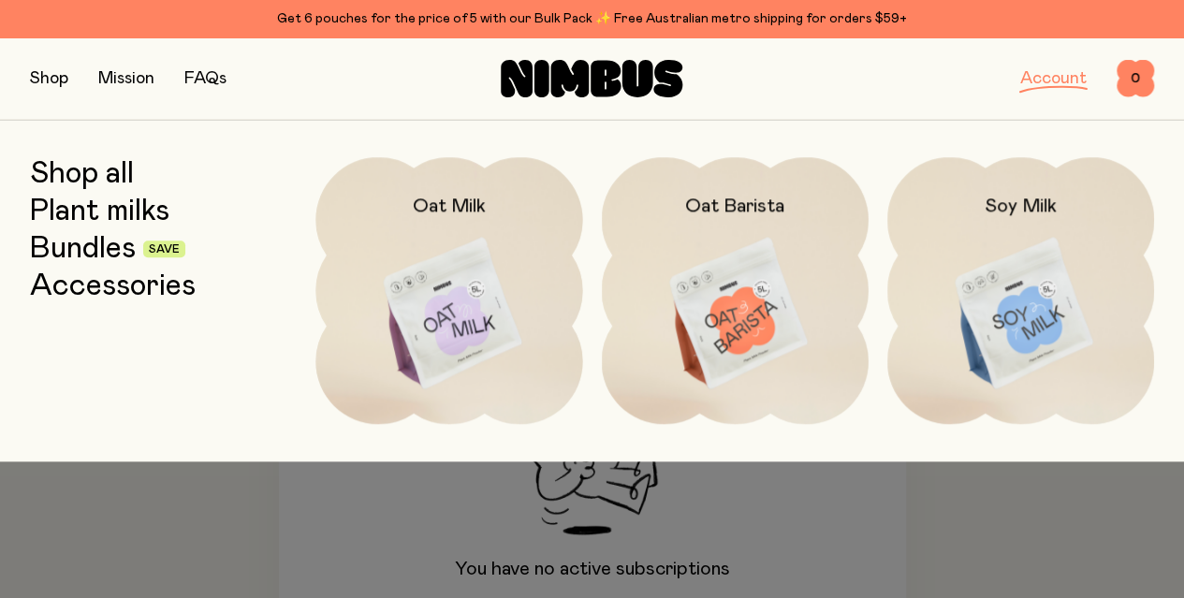
click at [769, 264] on img at bounding box center [735, 314] width 267 height 314
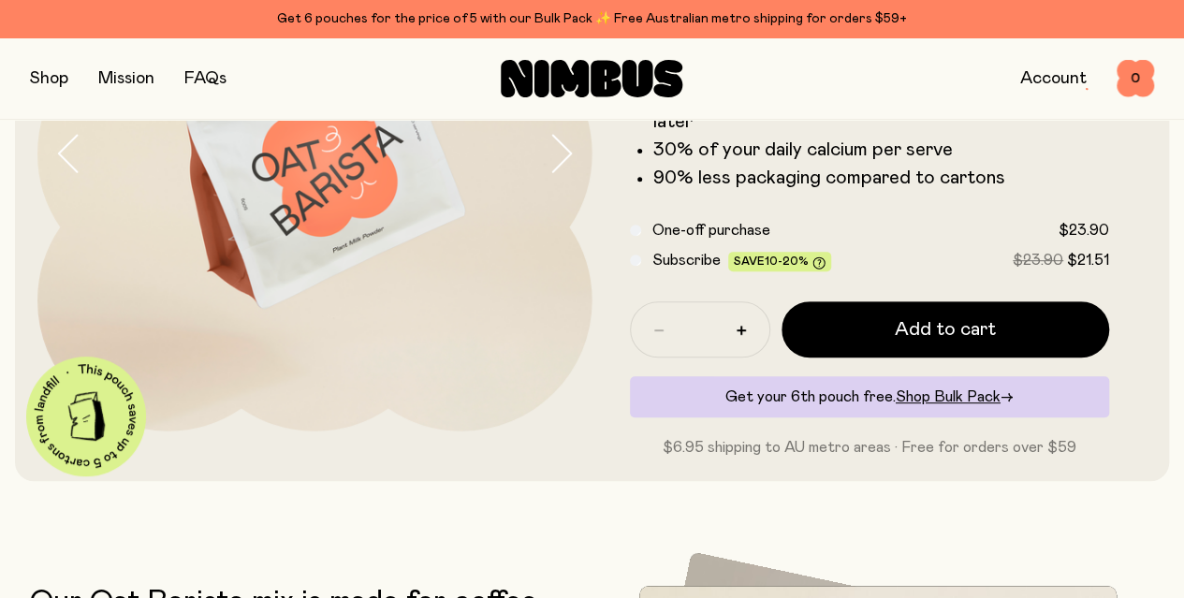
scroll to position [94, 0]
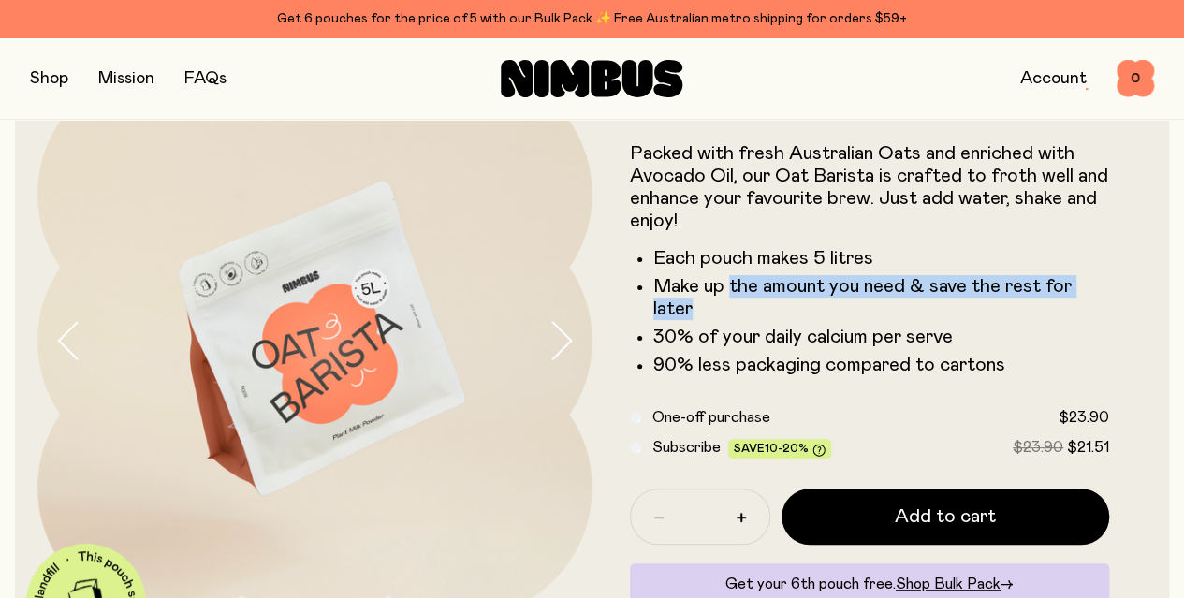
drag, startPoint x: 767, startPoint y: 329, endPoint x: 803, endPoint y: 348, distance: 40.6
click at [803, 320] on li "Make up the amount you need & save the rest for later" at bounding box center [881, 297] width 457 height 45
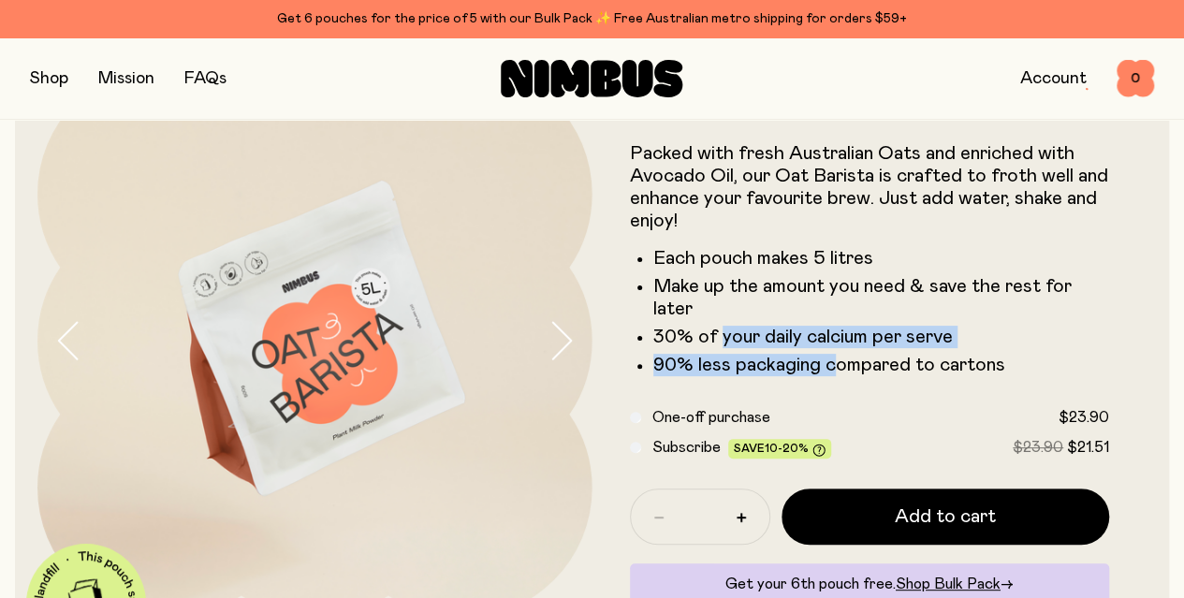
drag, startPoint x: 755, startPoint y: 383, endPoint x: 870, endPoint y: 399, distance: 115.3
click at [870, 376] on ul "Each pouch makes 5 litres Make up the amount you need & save the rest for later…" at bounding box center [870, 311] width 480 height 129
click at [870, 376] on li "90% less packaging compared to cartons" at bounding box center [881, 365] width 457 height 22
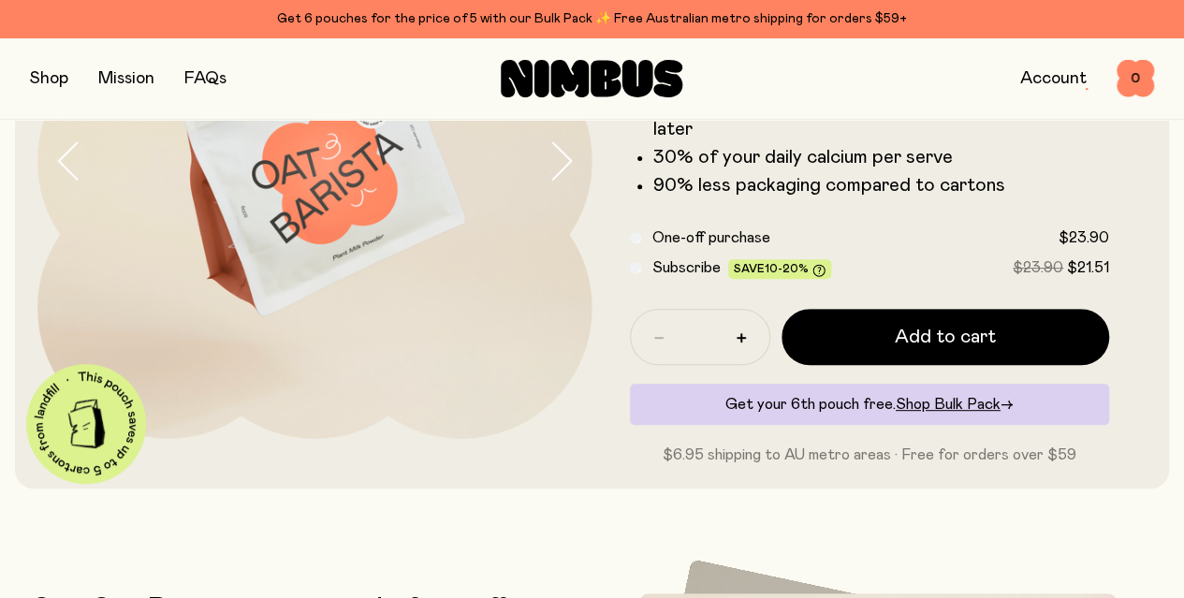
scroll to position [281, 0]
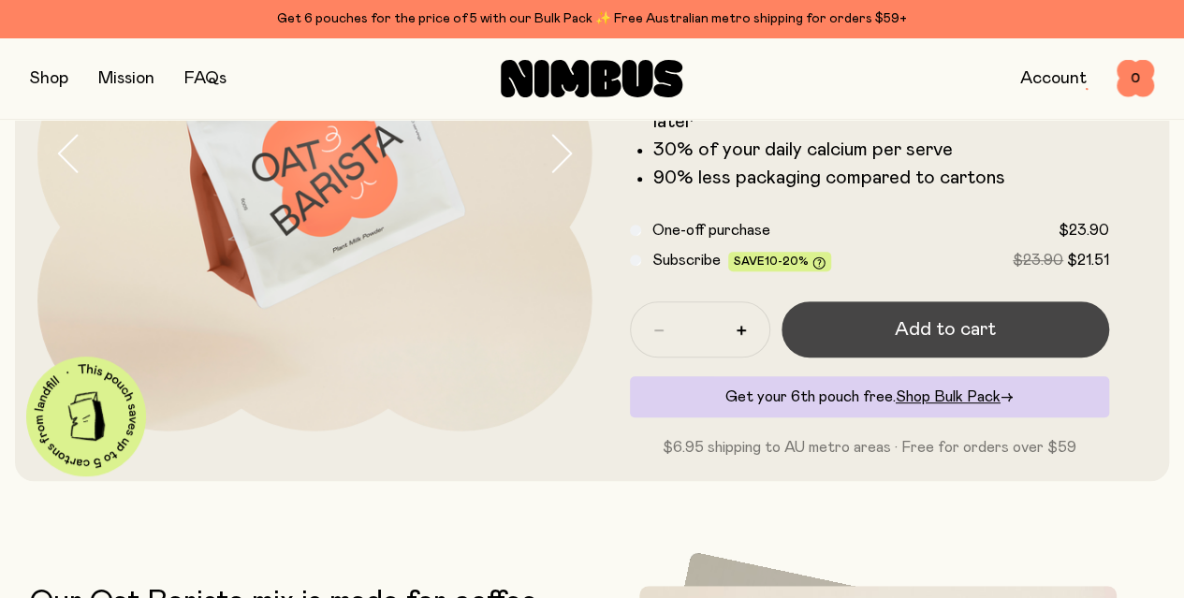
click at [908, 343] on span "Add to cart" at bounding box center [945, 329] width 101 height 26
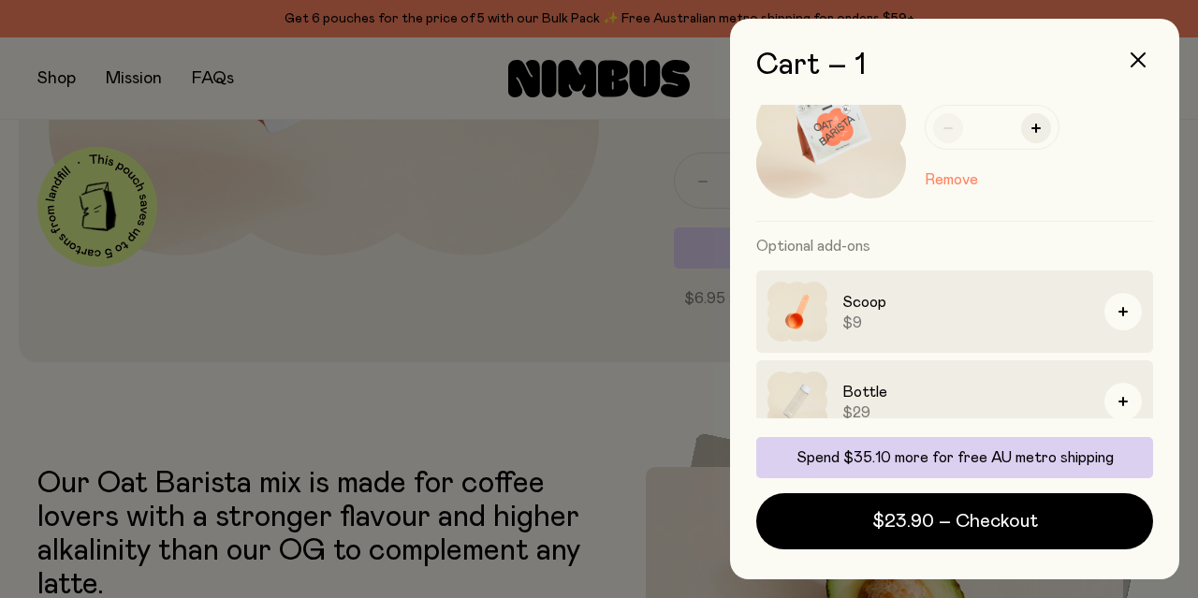
scroll to position [192, 0]
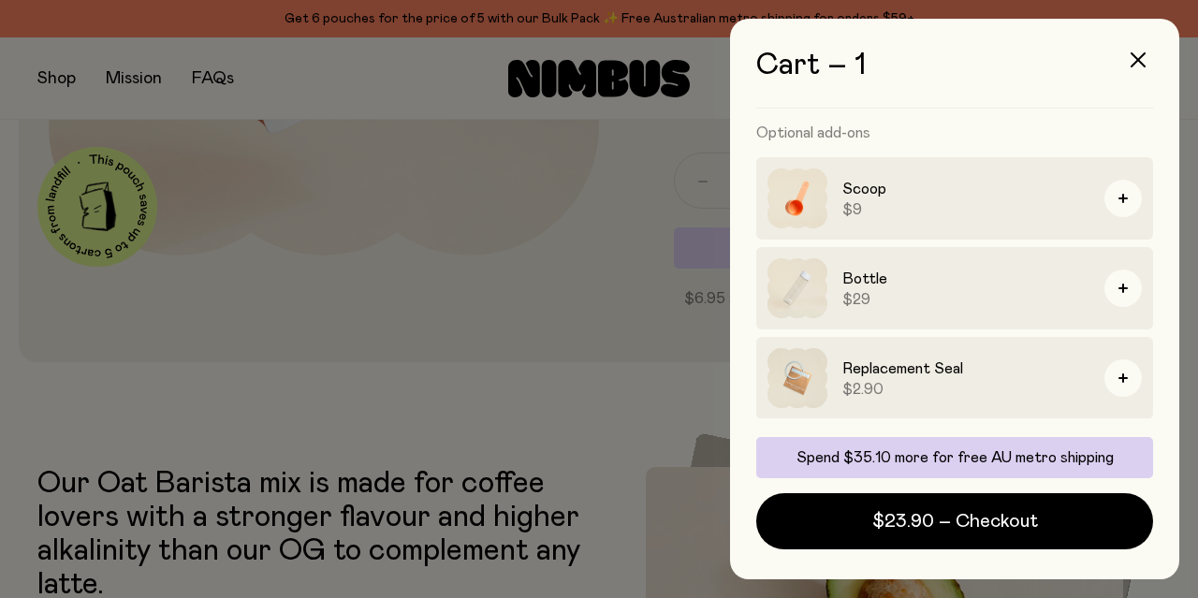
click at [853, 121] on h3 "Optional add-ons" at bounding box center [954, 133] width 397 height 49
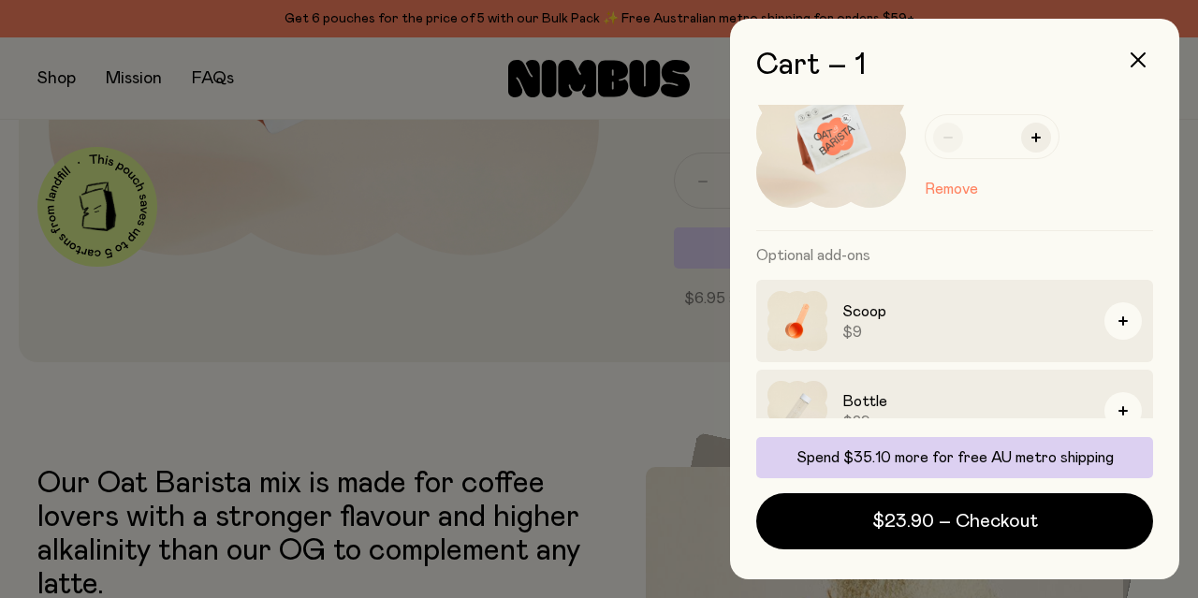
scroll to position [0, 0]
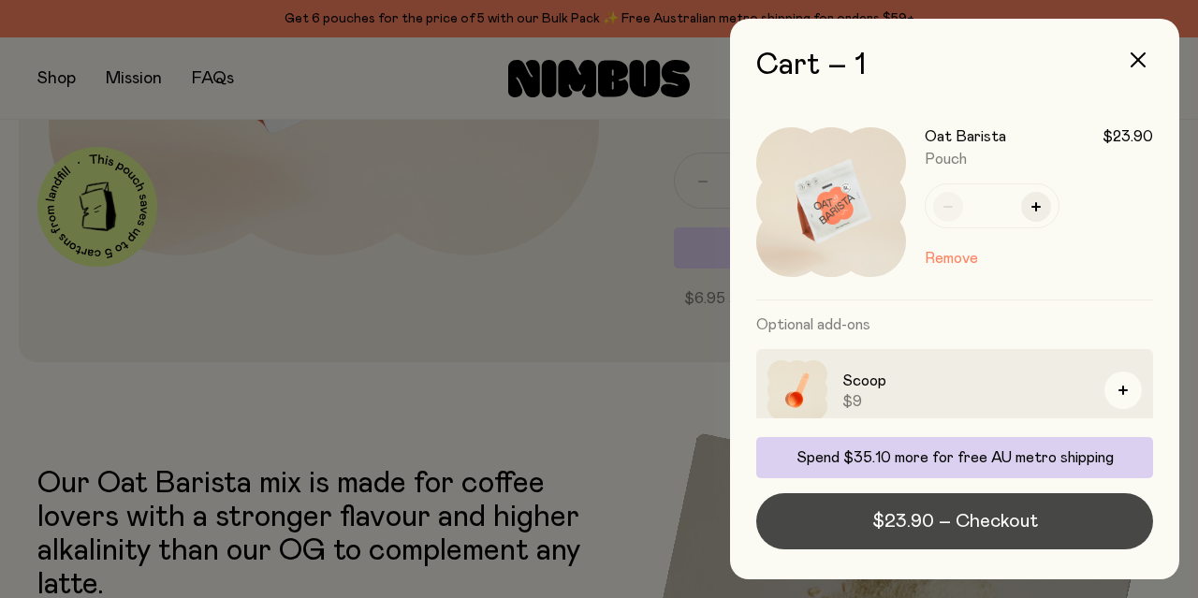
click at [953, 523] on span "$23.90 – Checkout" at bounding box center [955, 521] width 166 height 26
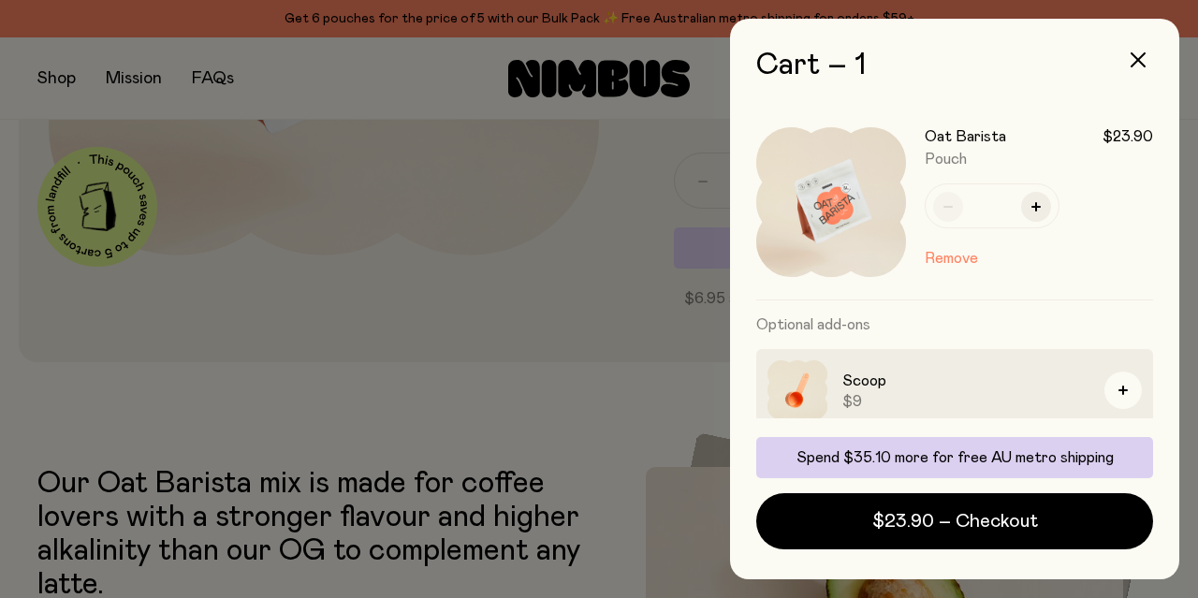
click at [492, 428] on div at bounding box center [599, 299] width 1198 height 598
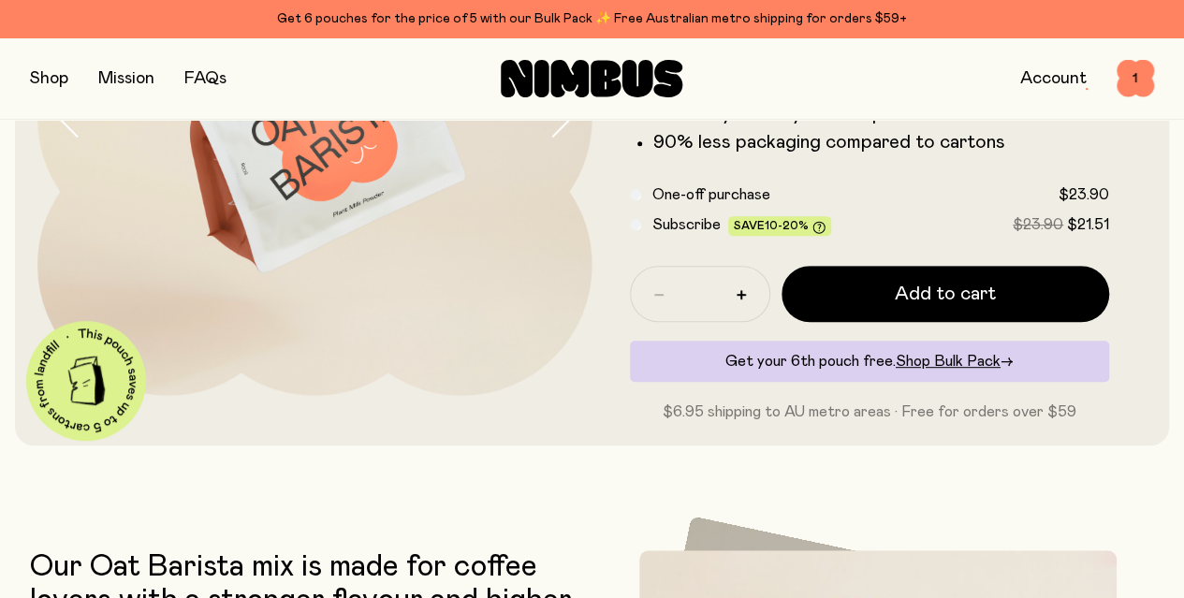
scroll to position [186, 0]
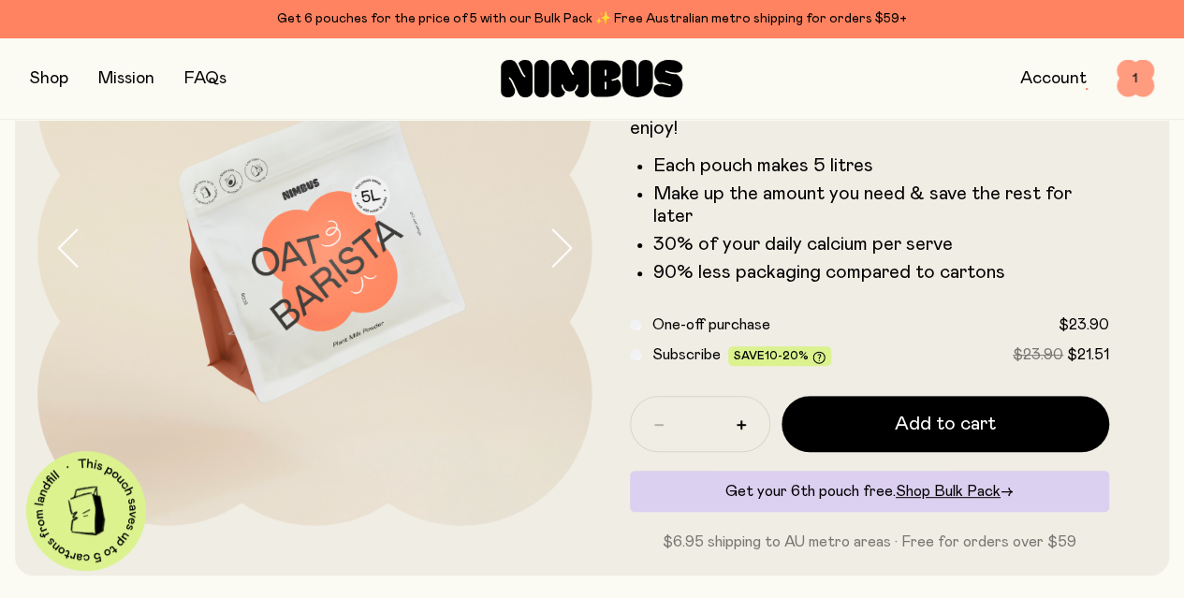
click at [1133, 76] on span "1" at bounding box center [1135, 78] width 37 height 37
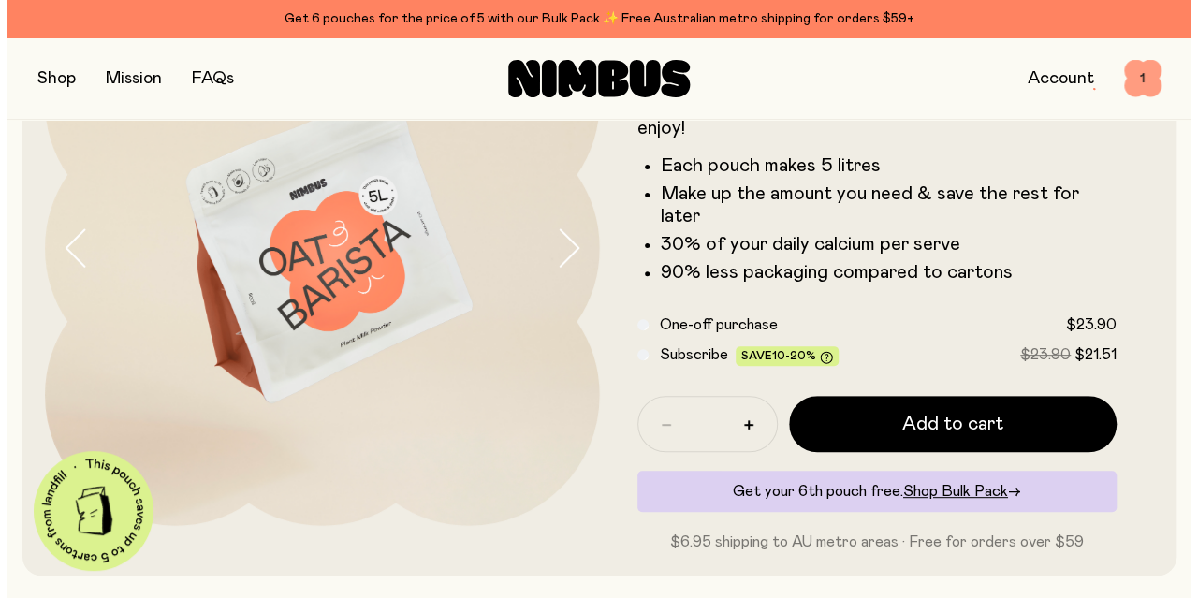
scroll to position [0, 0]
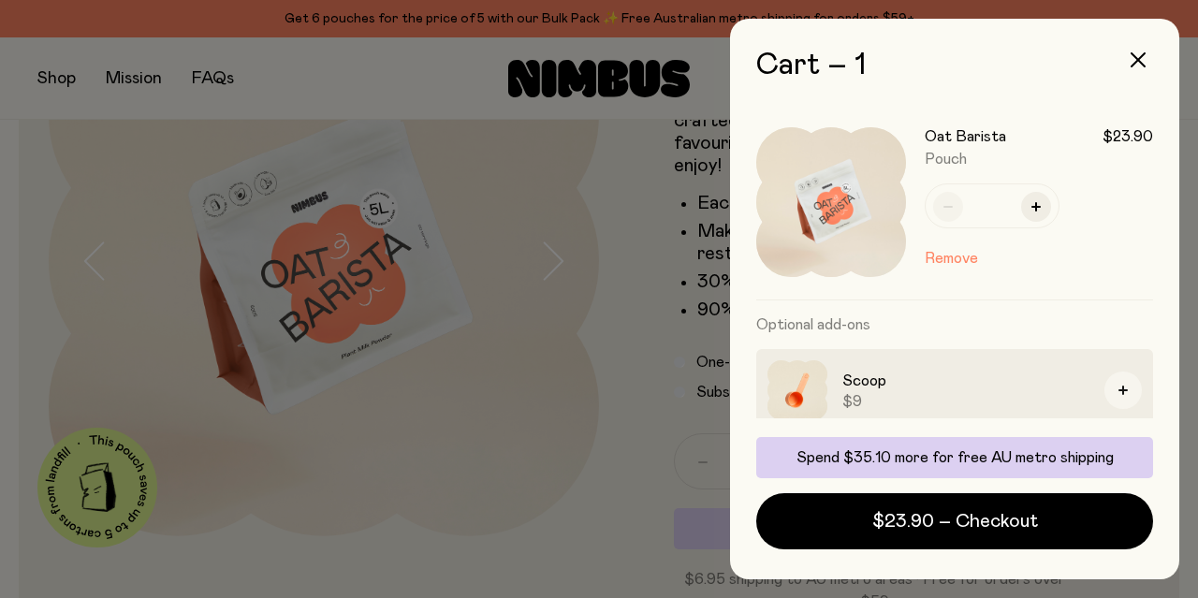
click at [1118, 386] on icon "button" at bounding box center [1122, 390] width 9 height 9
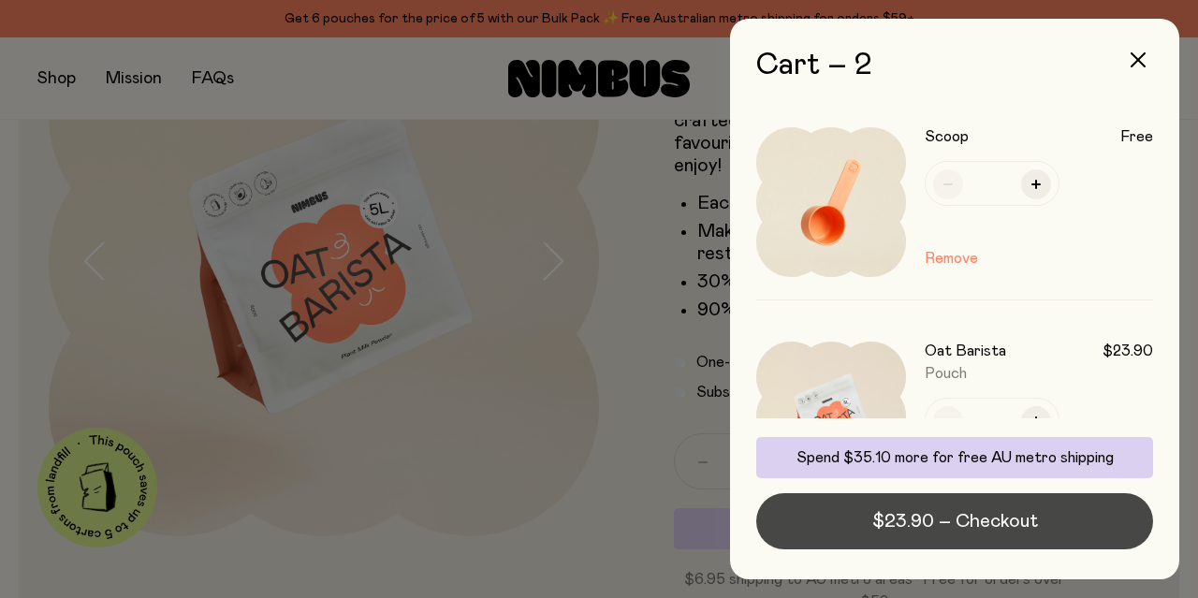
click at [968, 519] on span "$23.90 – Checkout" at bounding box center [955, 521] width 166 height 26
